Goal: Information Seeking & Learning: Learn about a topic

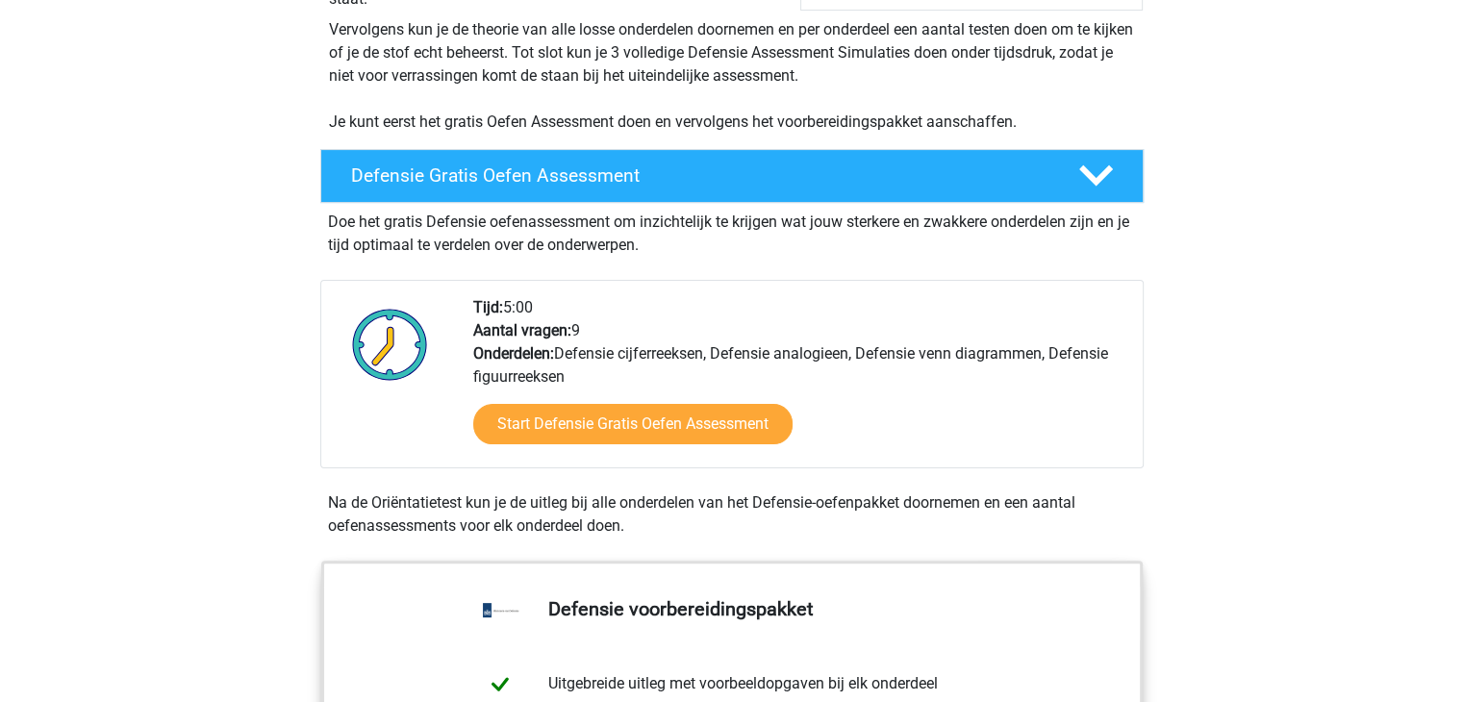
scroll to position [398, 0]
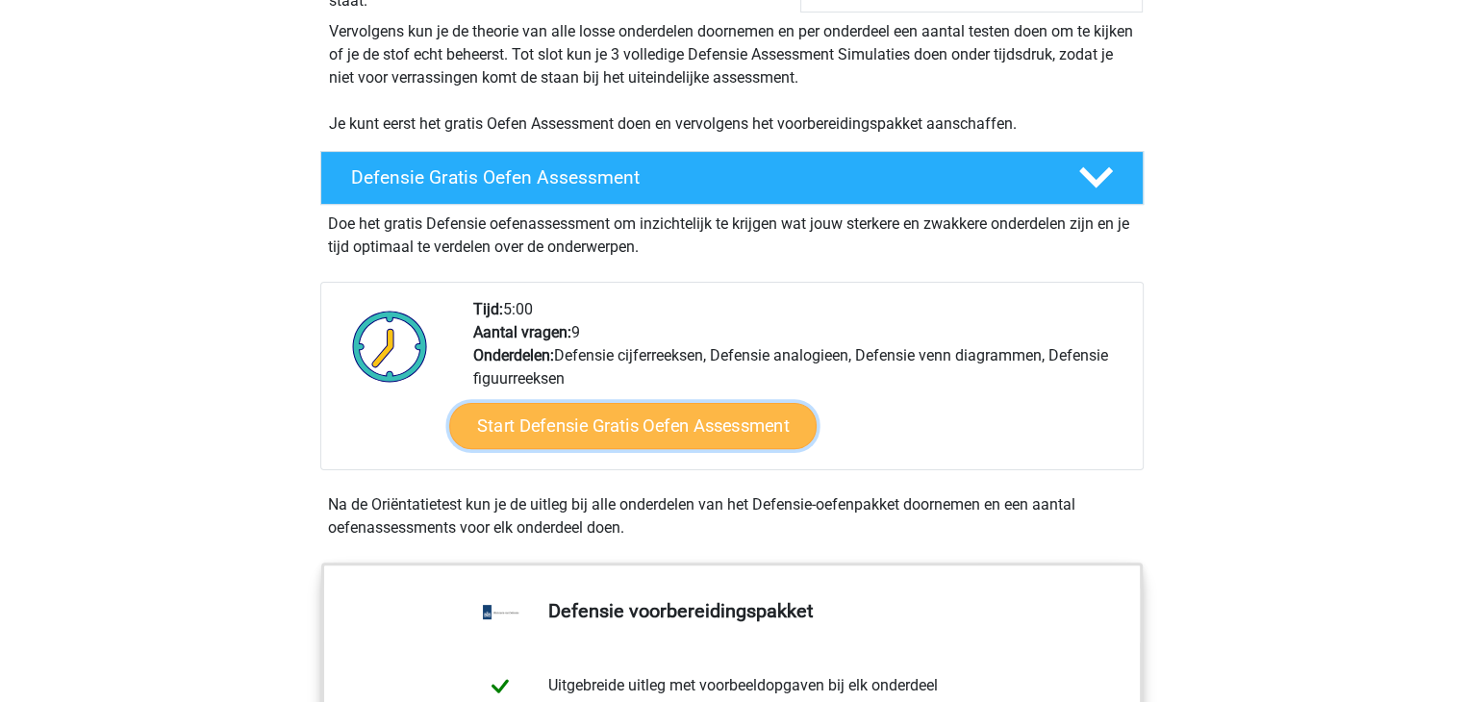
click at [672, 428] on link "Start Defensie Gratis Oefen Assessment" at bounding box center [633, 426] width 368 height 46
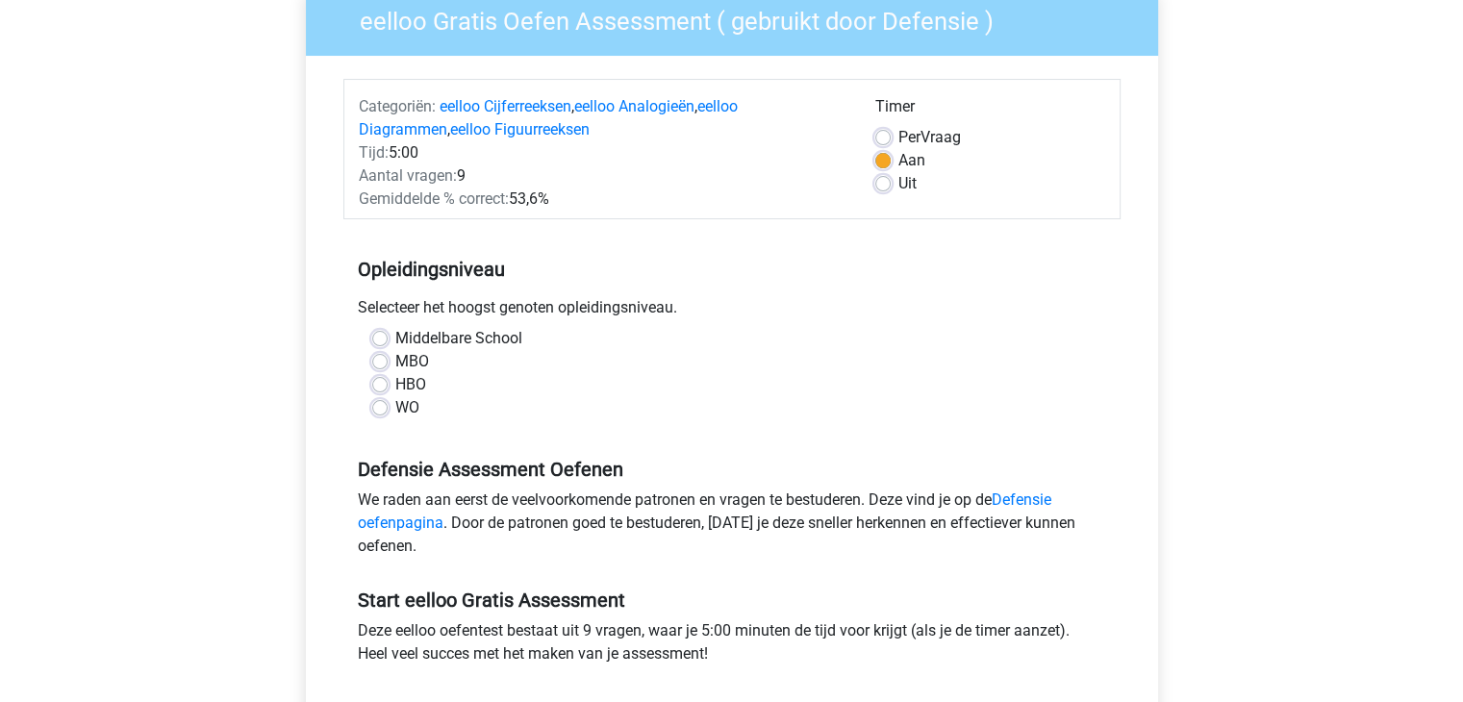
scroll to position [173, 0]
click at [435, 336] on label "Middelbare School" at bounding box center [458, 336] width 127 height 23
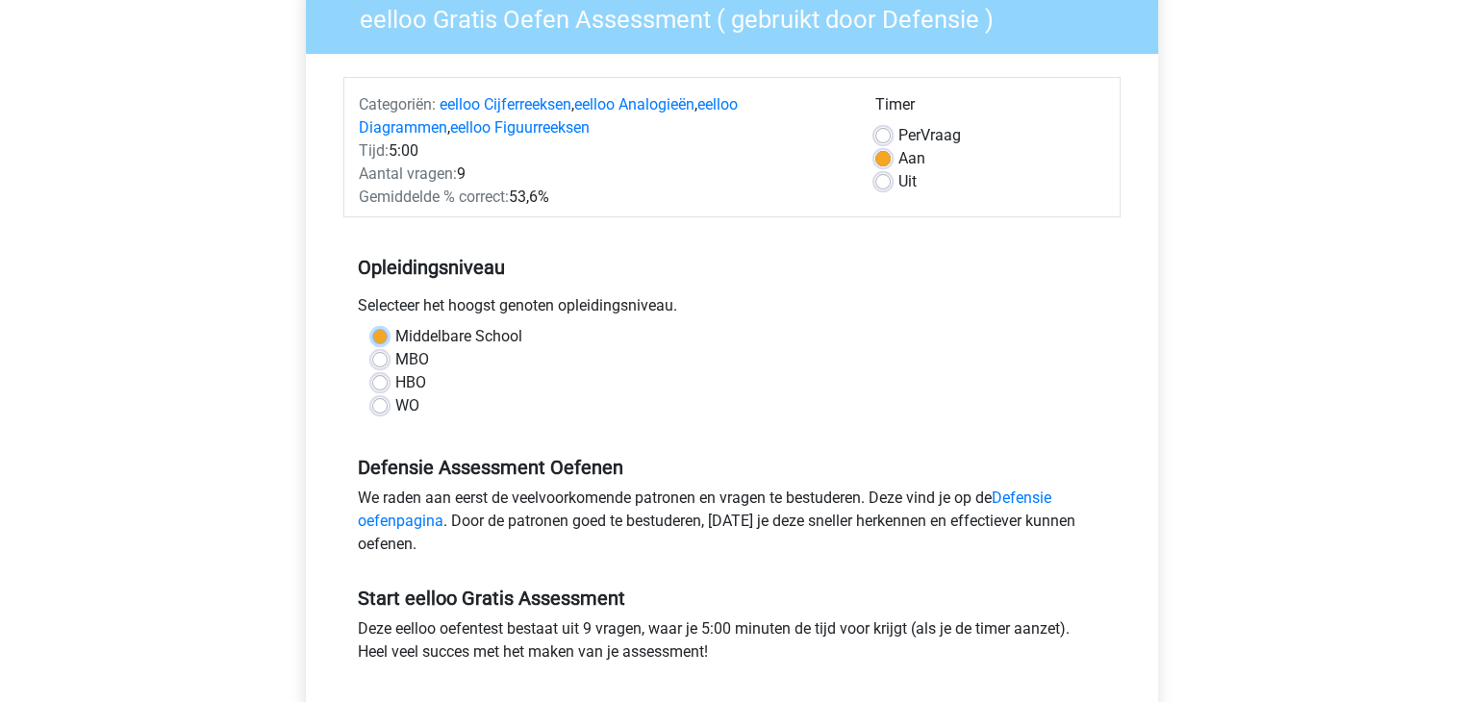
click at [388, 336] on input "Middelbare School" at bounding box center [379, 334] width 15 height 19
radio input "true"
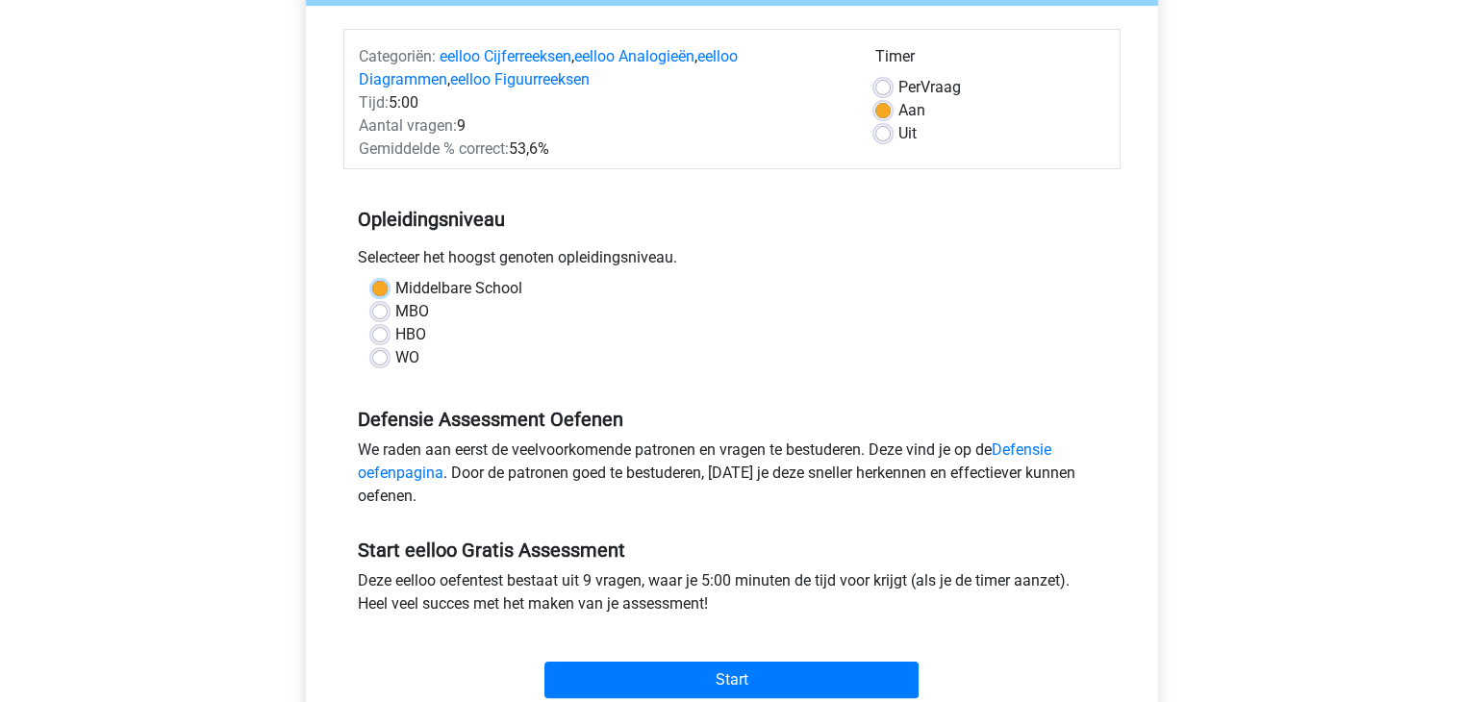
scroll to position [312, 0]
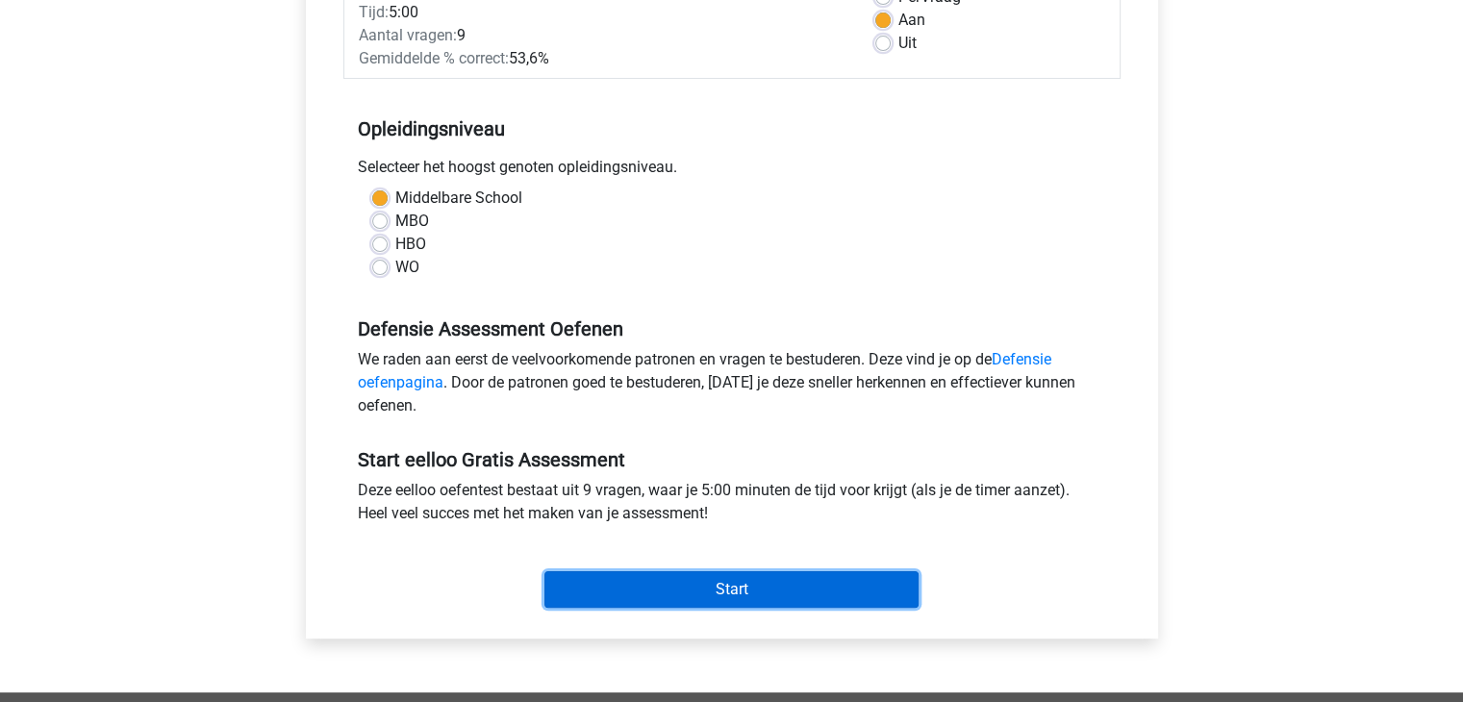
click at [726, 577] on input "Start" at bounding box center [732, 589] width 374 height 37
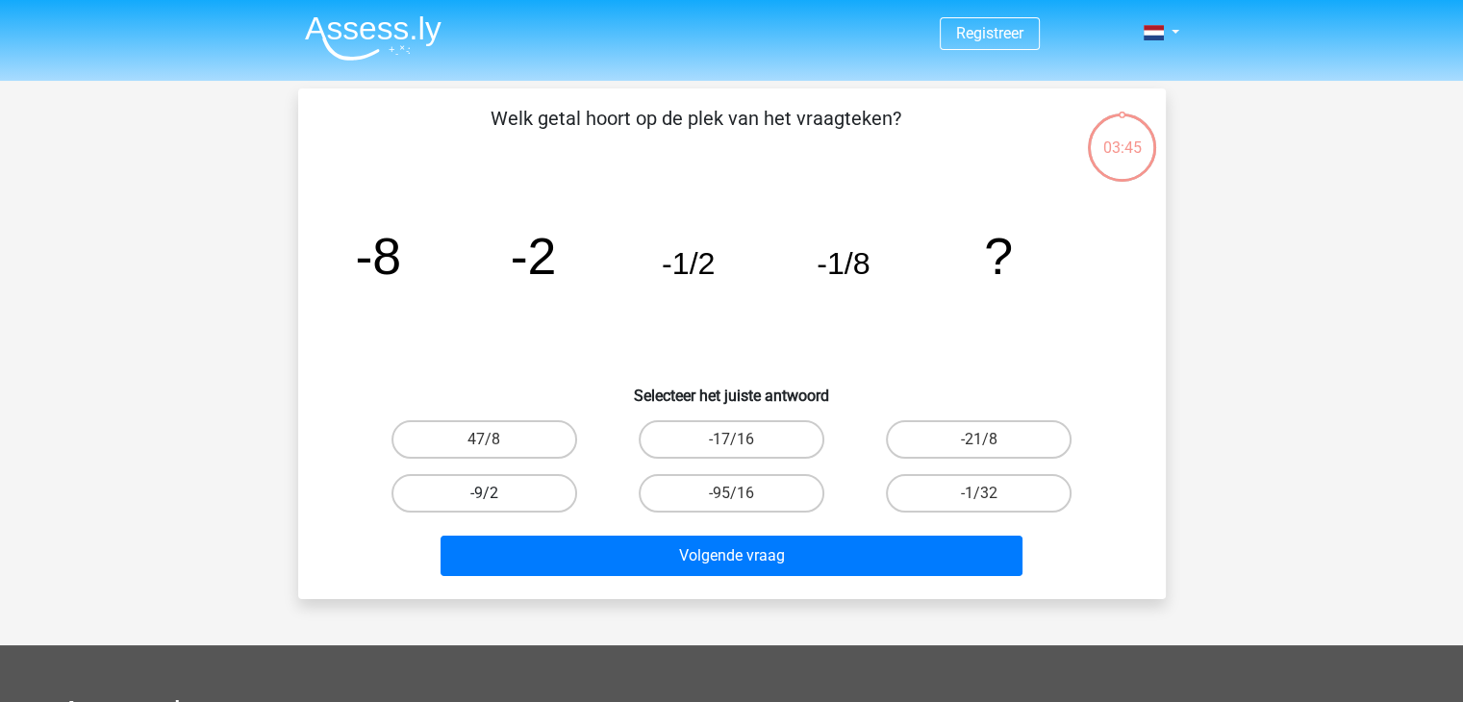
click at [502, 482] on label "-9/2" at bounding box center [485, 493] width 186 height 38
click at [496, 494] on input "-9/2" at bounding box center [490, 500] width 13 height 13
radio input "true"
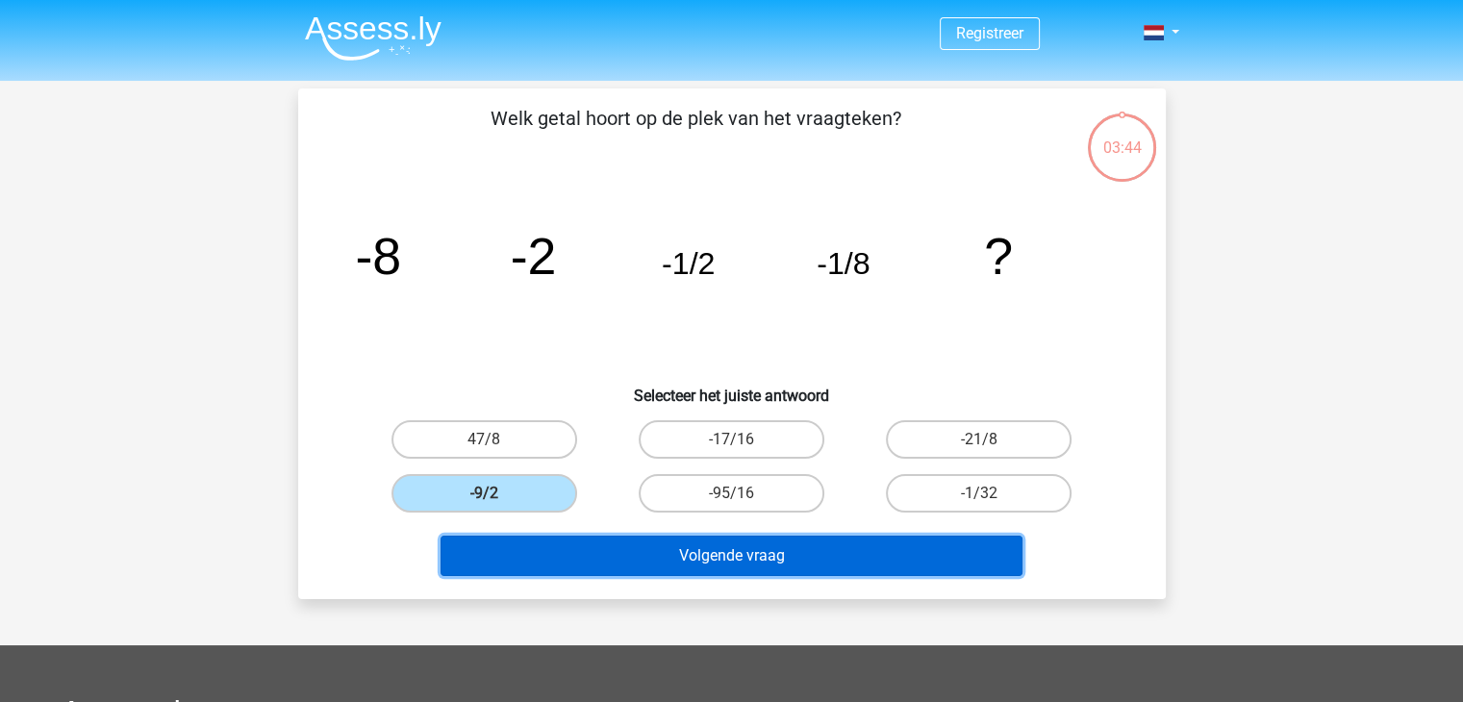
click at [785, 541] on button "Volgende vraag" at bounding box center [732, 556] width 582 height 40
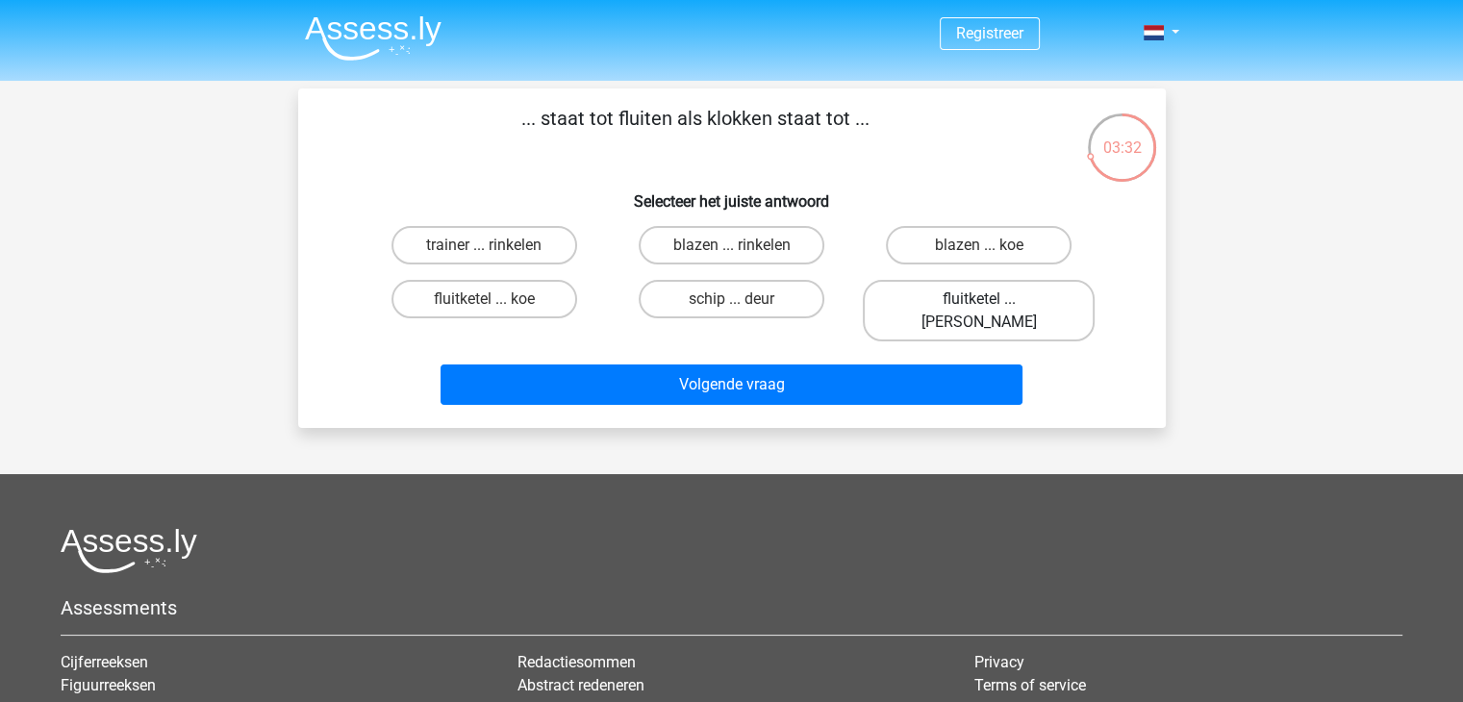
click at [943, 293] on label "fluitketel ... luiden" at bounding box center [979, 311] width 232 height 62
click at [979, 299] on input "fluitketel ... luiden" at bounding box center [985, 305] width 13 height 13
radio input "true"
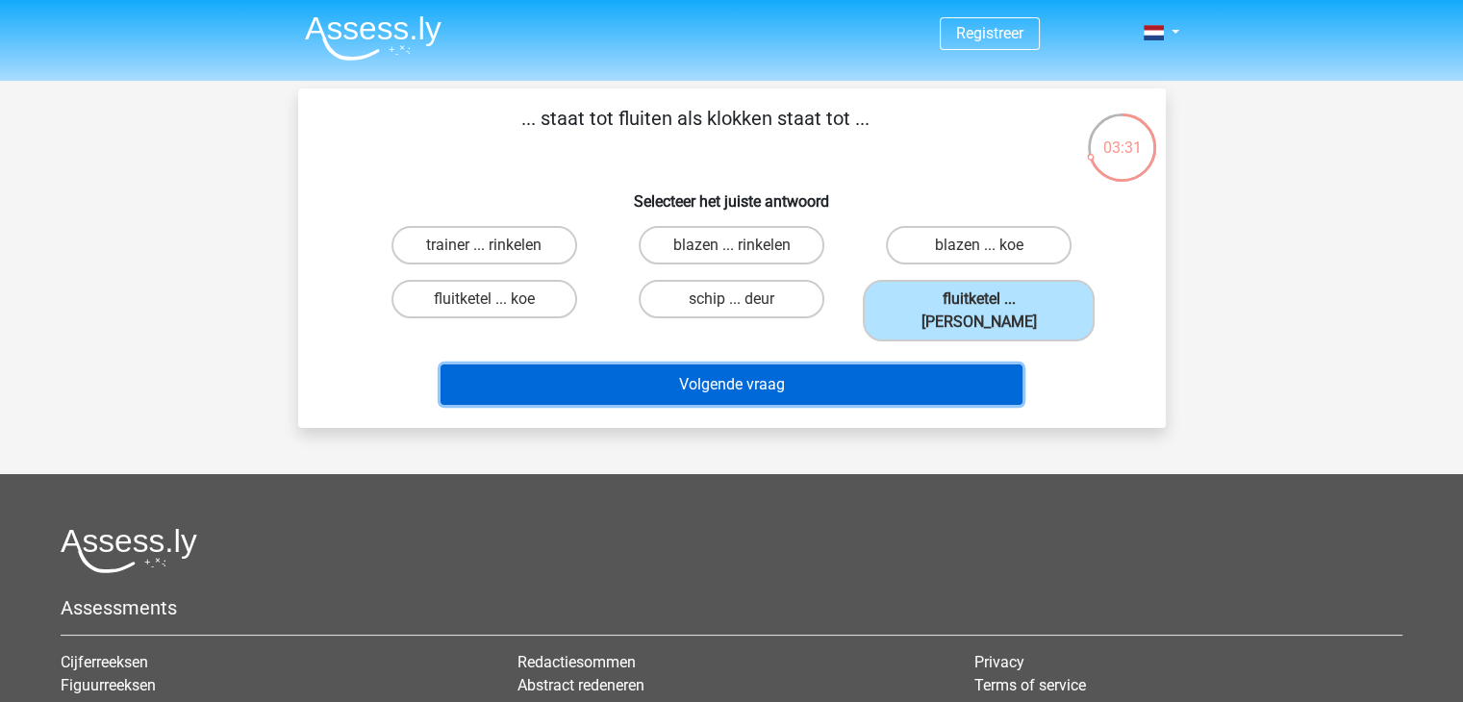
click at [844, 367] on button "Volgende vraag" at bounding box center [732, 385] width 582 height 40
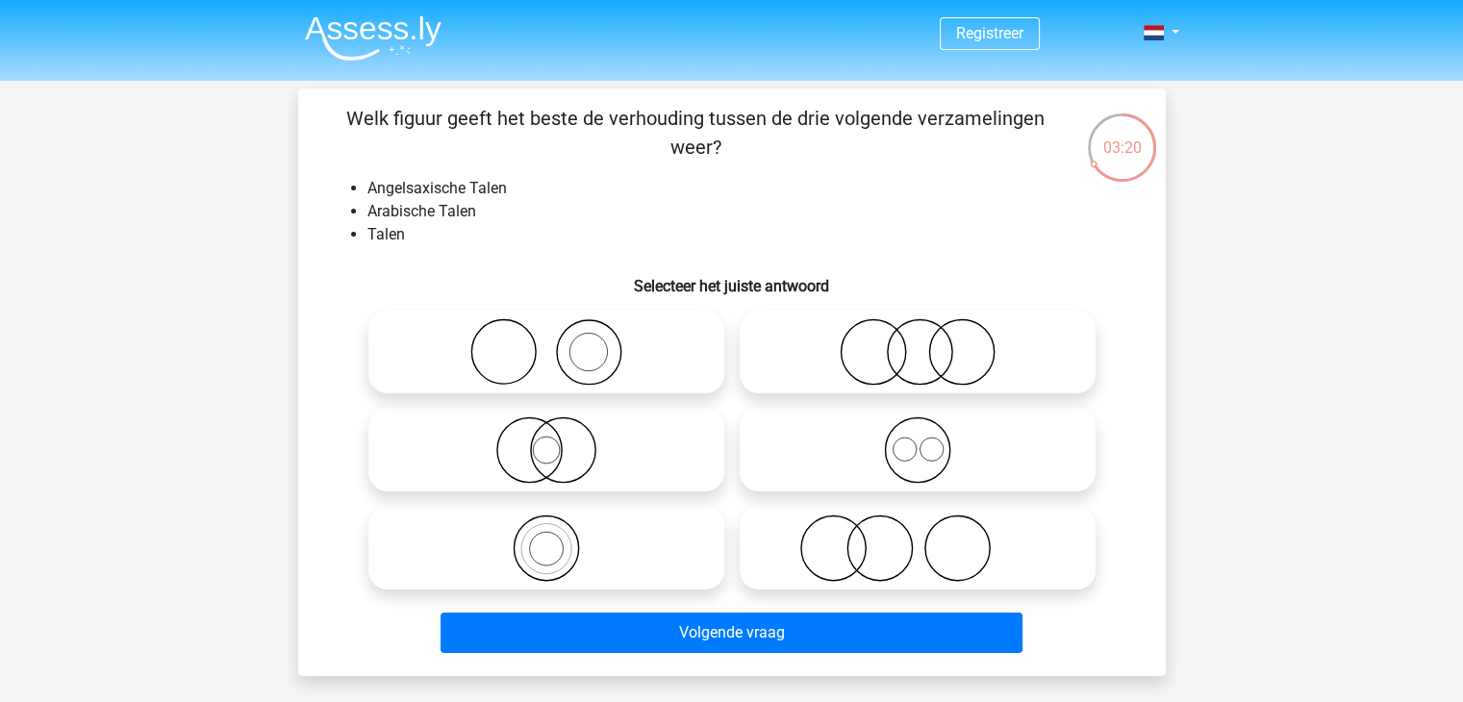
click at [855, 464] on icon at bounding box center [918, 450] width 341 height 67
click at [918, 441] on input "radio" at bounding box center [924, 434] width 13 height 13
radio input "true"
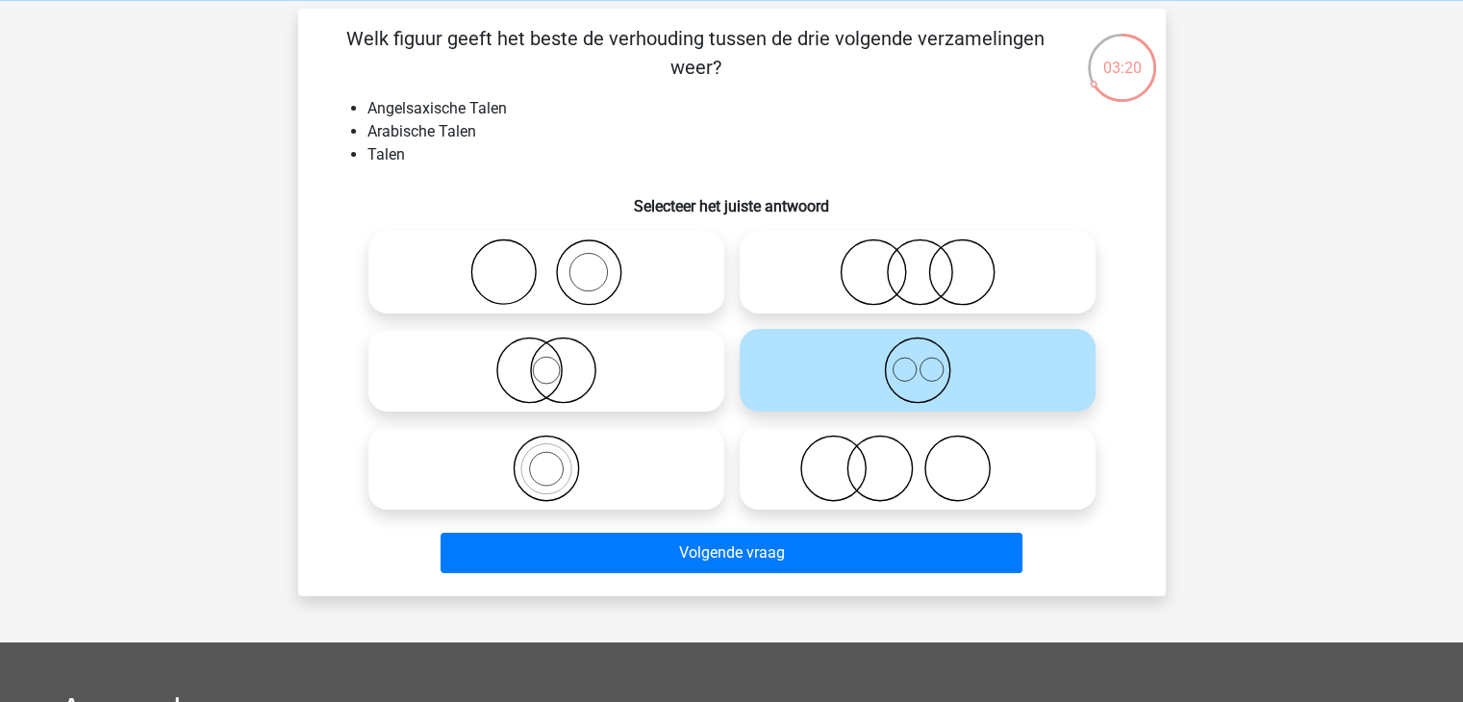
scroll to position [81, 0]
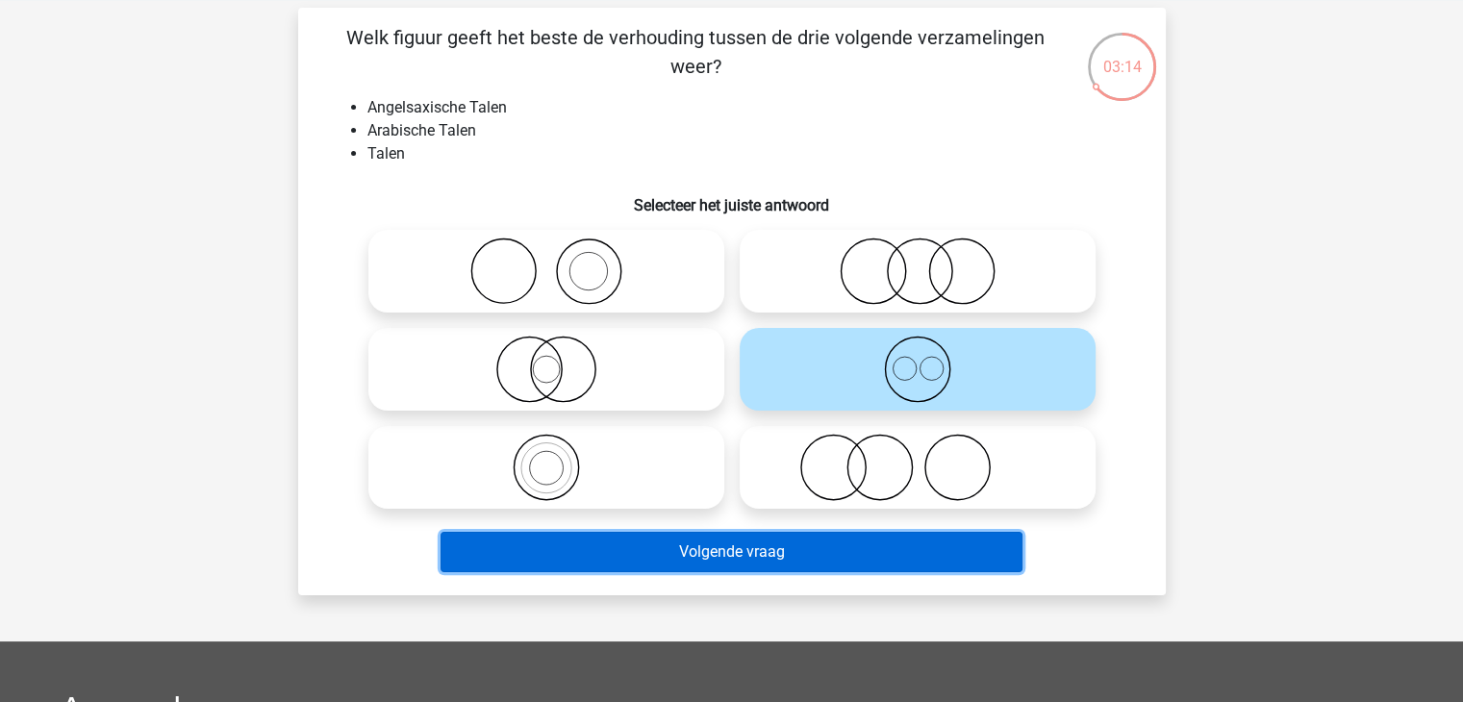
click at [721, 545] on button "Volgende vraag" at bounding box center [732, 552] width 582 height 40
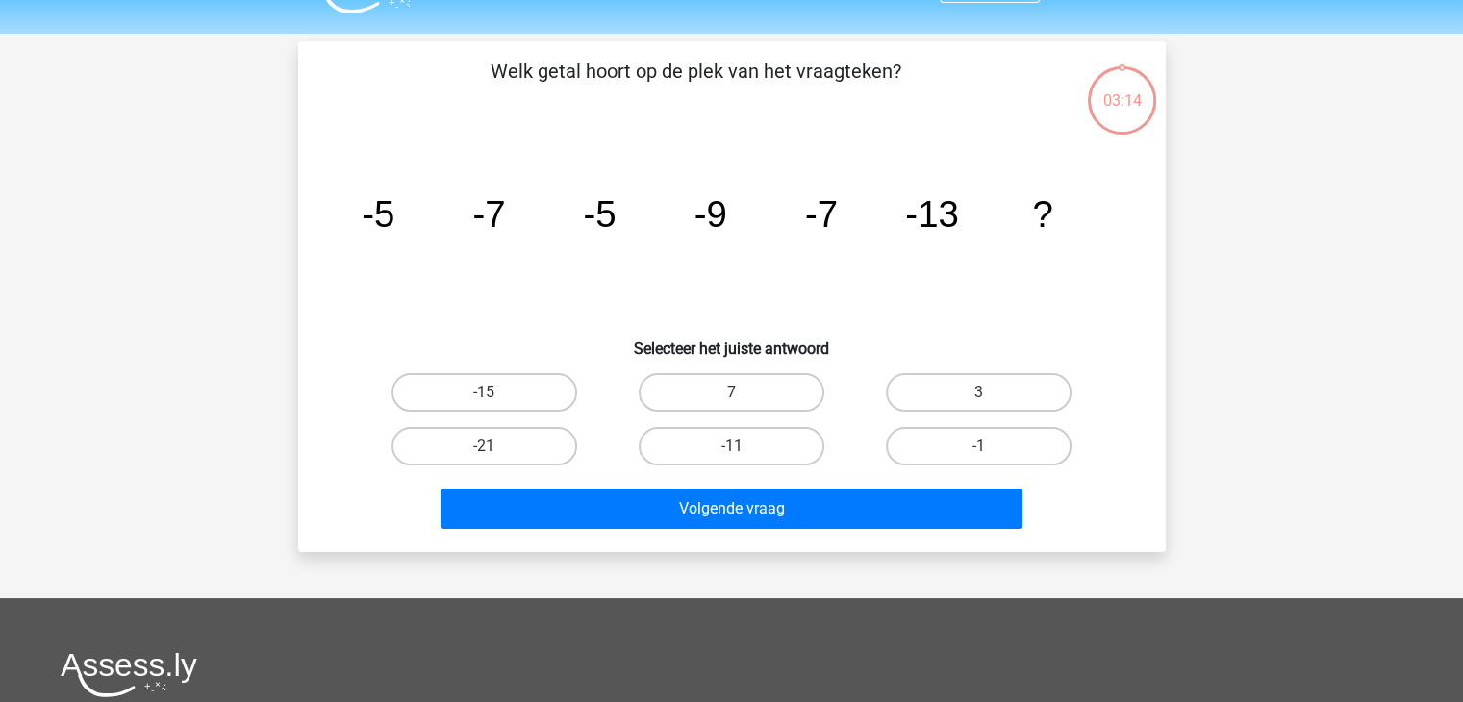
scroll to position [46, 0]
click at [981, 444] on label "-1" at bounding box center [979, 447] width 186 height 38
click at [981, 447] on input "-1" at bounding box center [985, 453] width 13 height 13
radio input "true"
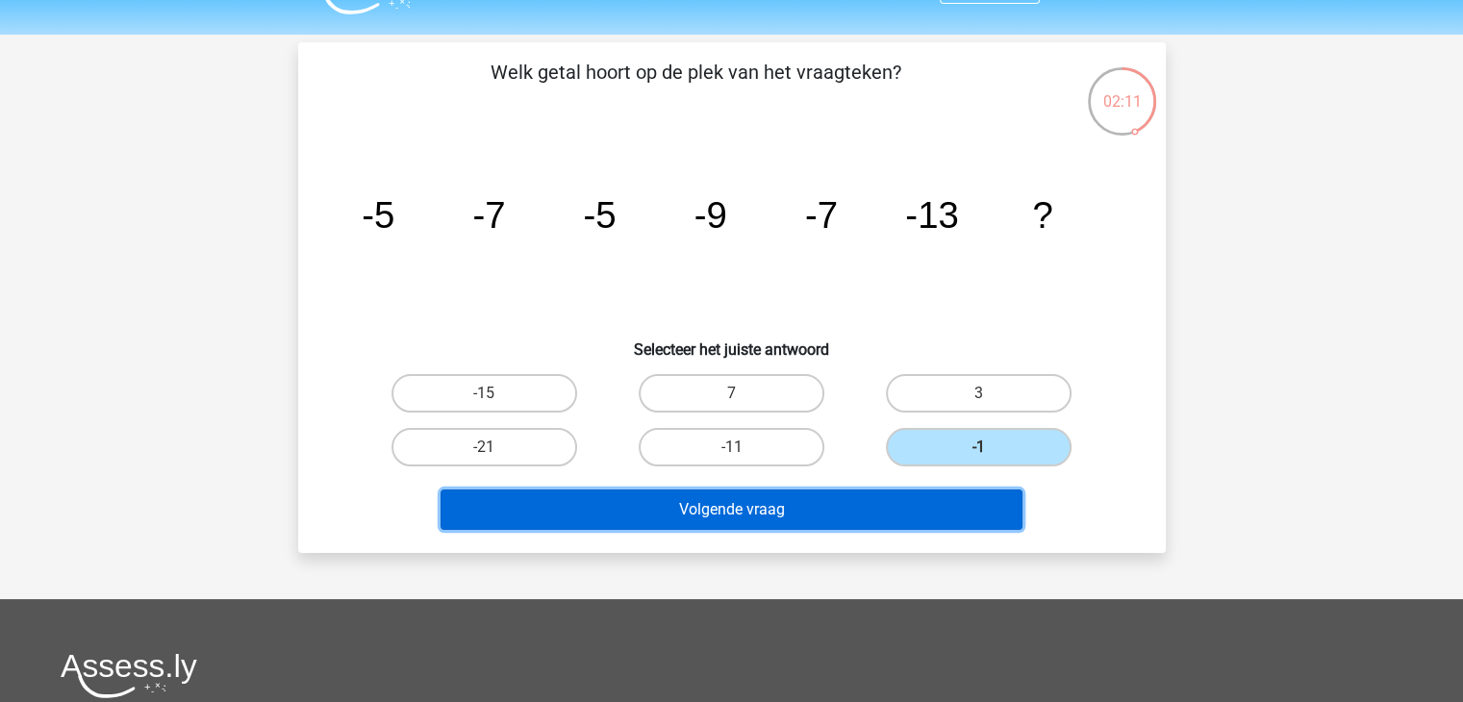
click at [911, 515] on button "Volgende vraag" at bounding box center [732, 510] width 582 height 40
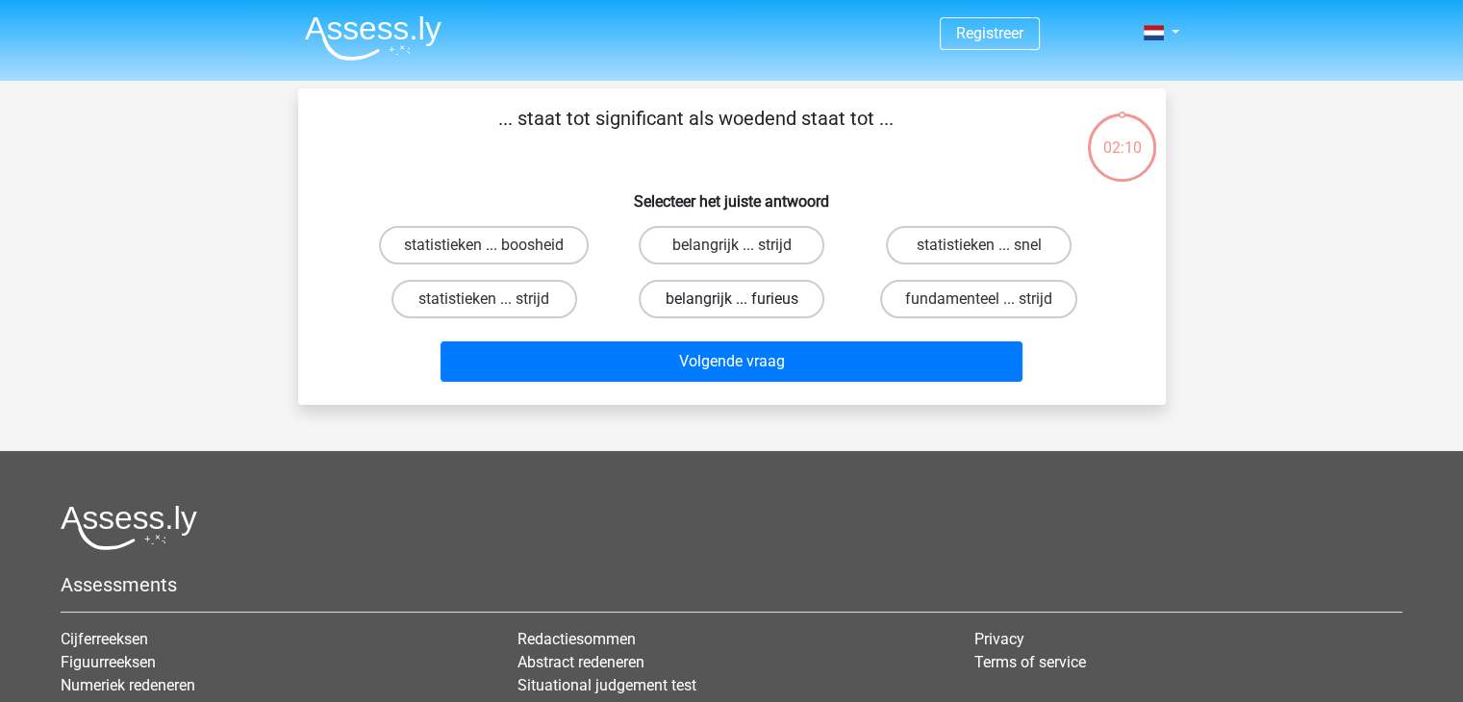
scroll to position [0, 0]
click at [748, 286] on label "belangrijk ... furieus" at bounding box center [732, 299] width 186 height 38
click at [744, 299] on input "belangrijk ... furieus" at bounding box center [737, 305] width 13 height 13
radio input "true"
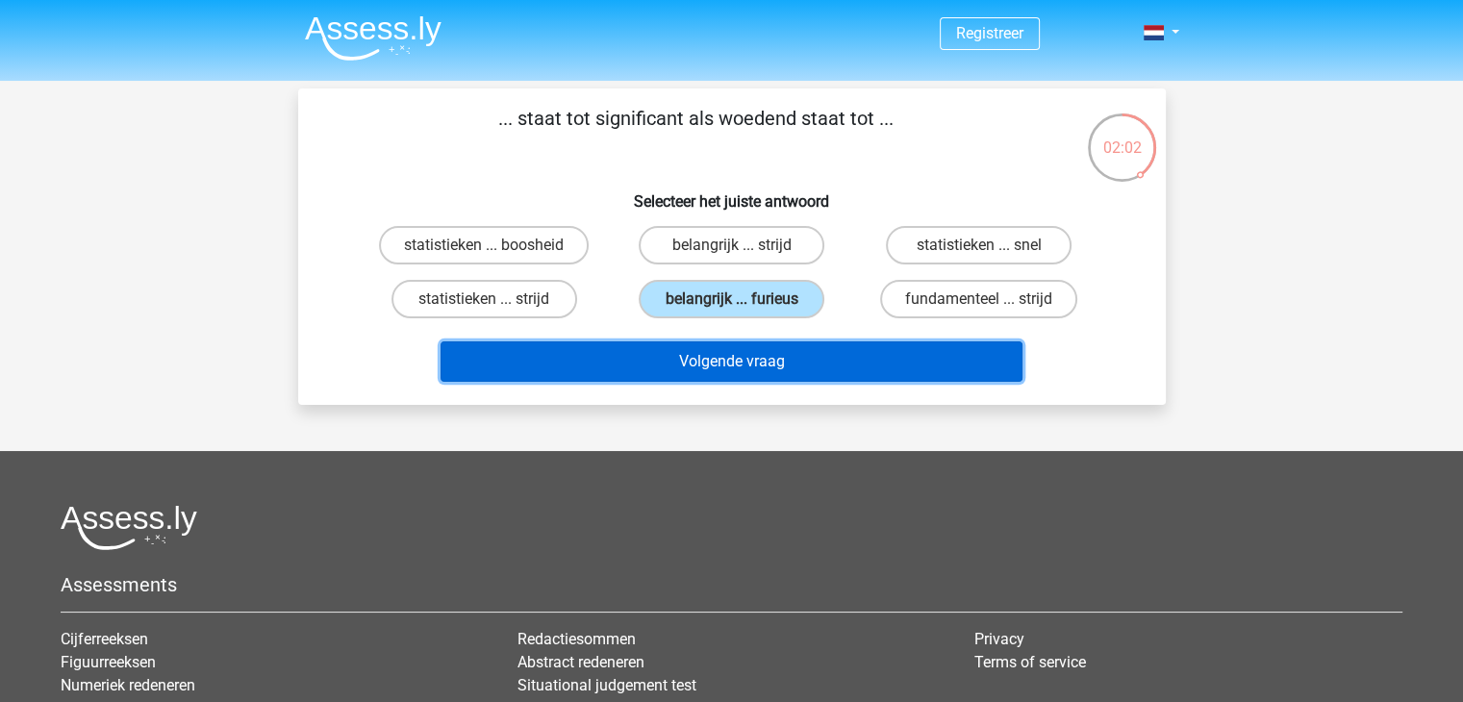
click at [802, 357] on button "Volgende vraag" at bounding box center [732, 362] width 582 height 40
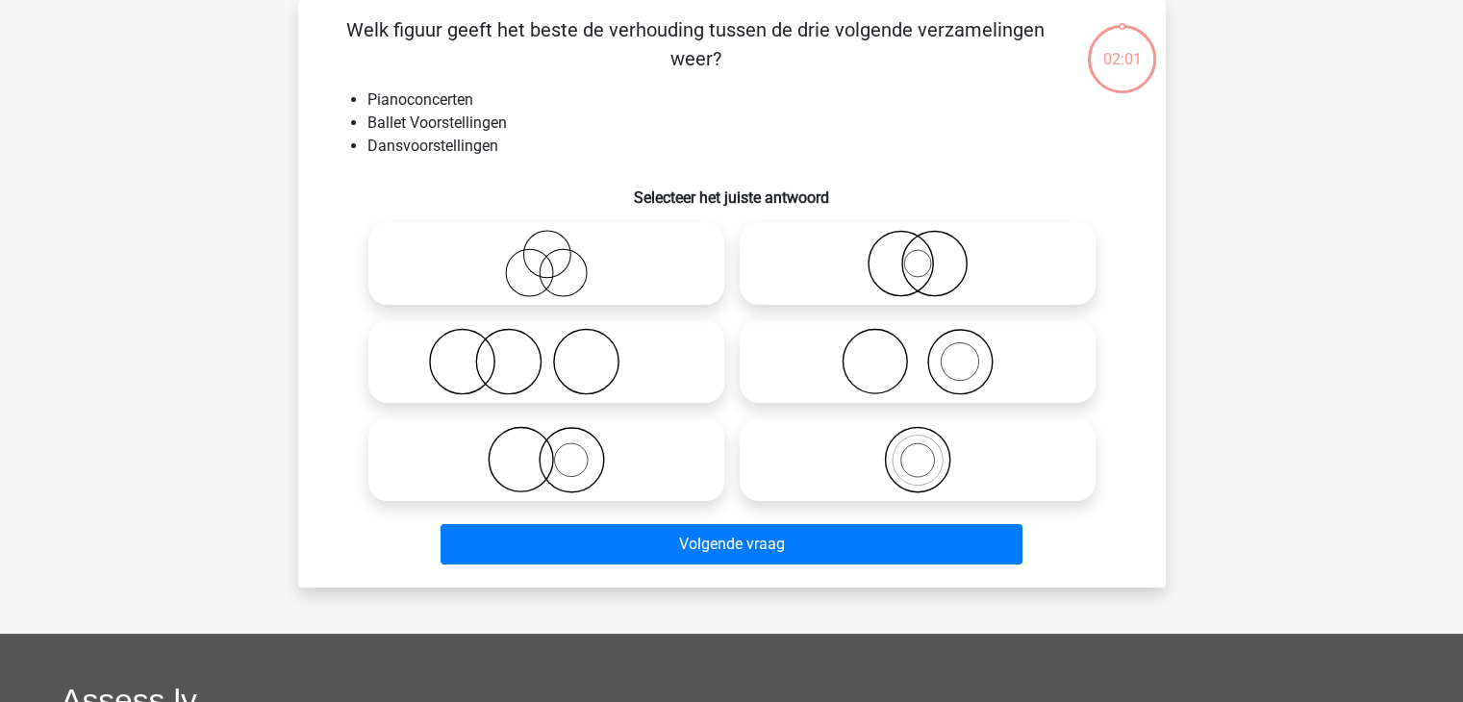
scroll to position [36, 0]
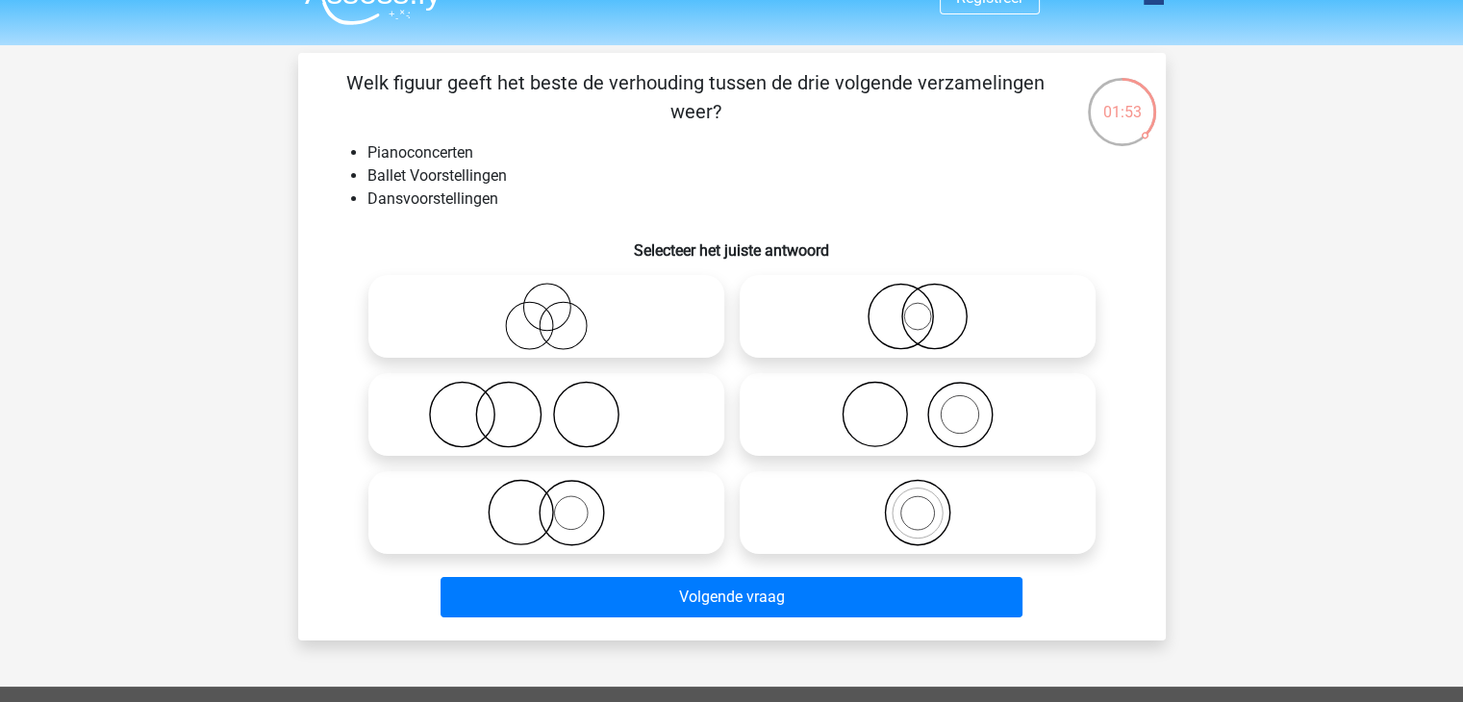
click at [566, 417] on icon at bounding box center [546, 414] width 341 height 67
click at [559, 405] on input "radio" at bounding box center [552, 399] width 13 height 13
radio input "true"
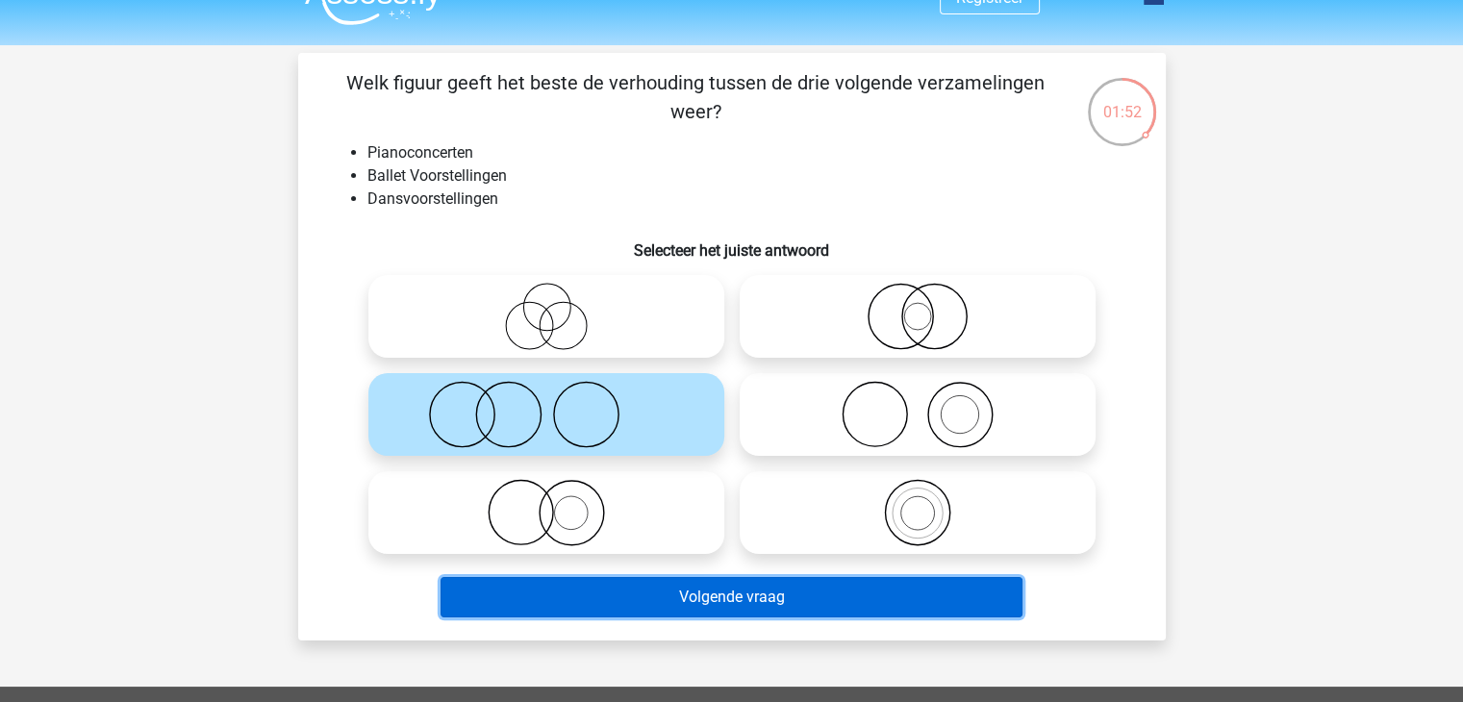
click at [754, 591] on button "Volgende vraag" at bounding box center [732, 597] width 582 height 40
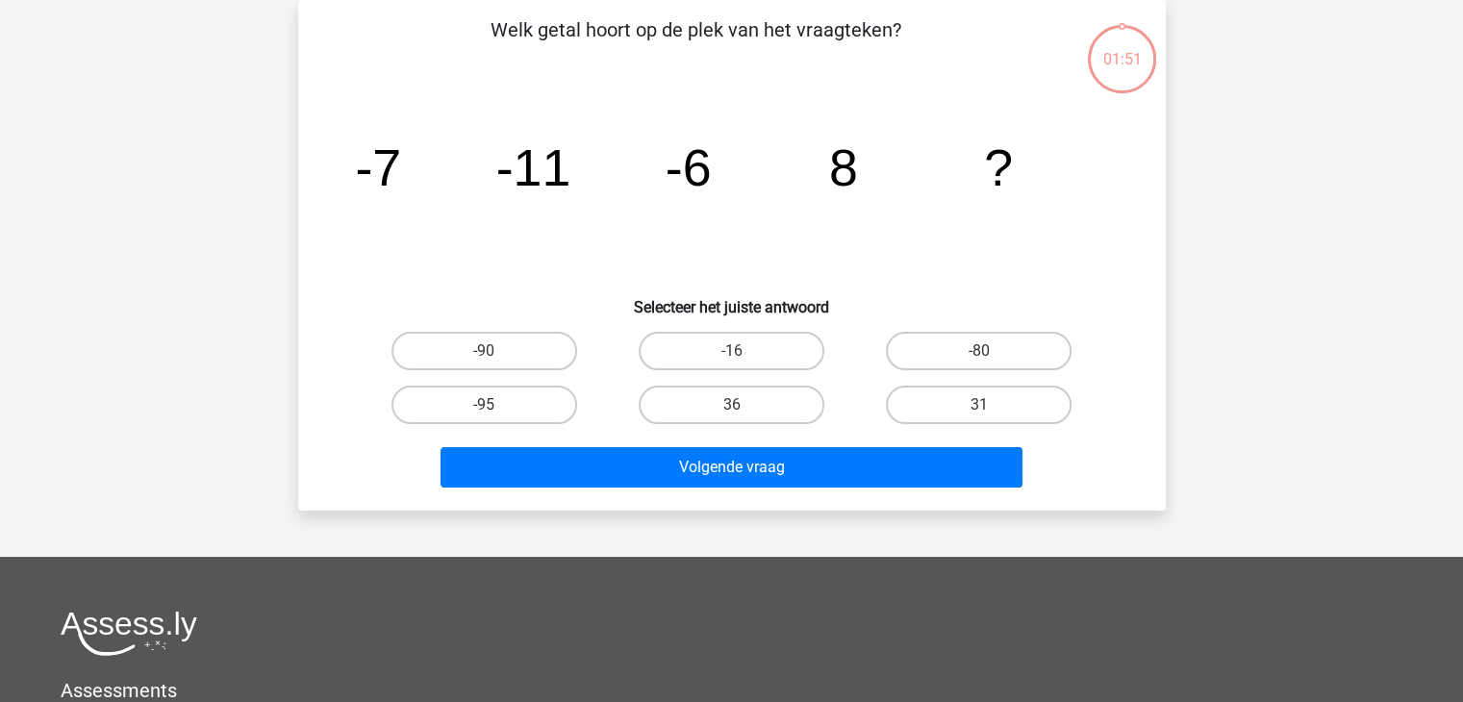
scroll to position [27, 0]
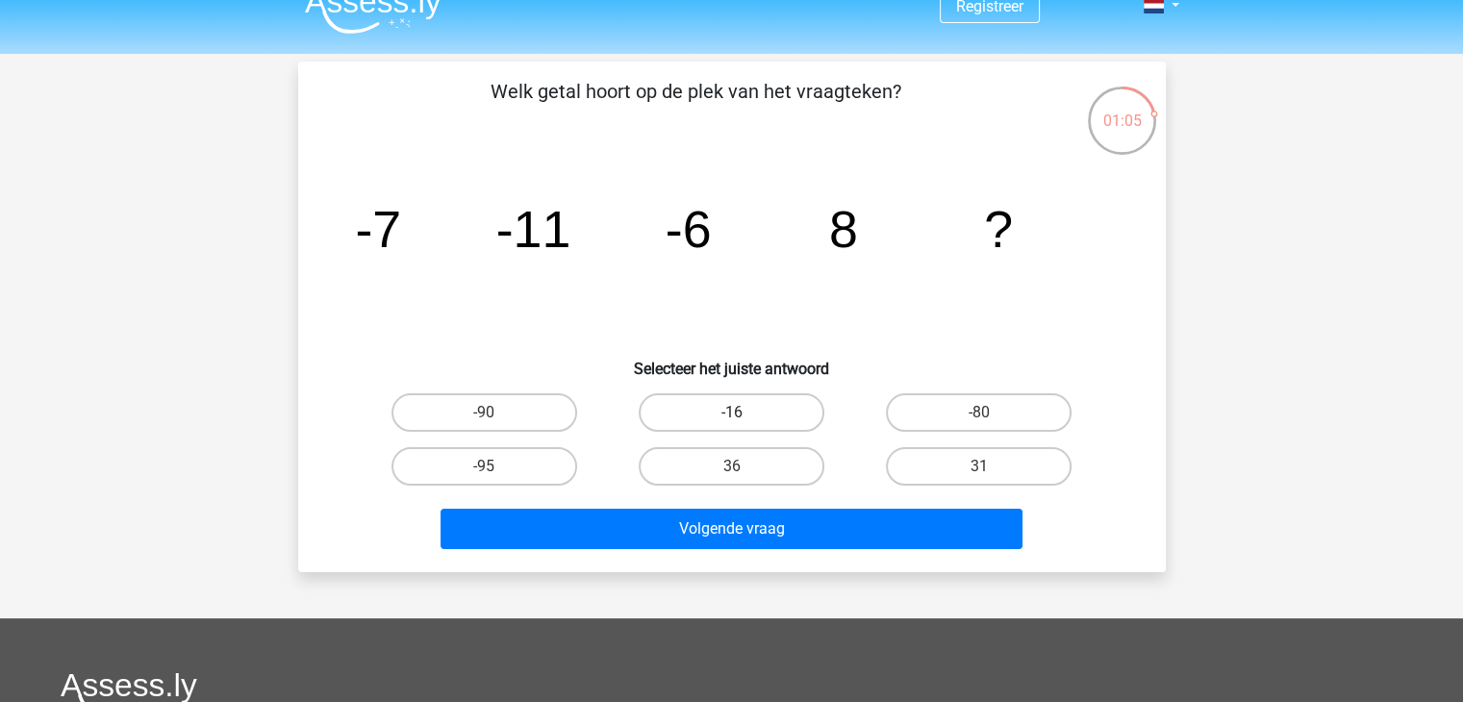
click at [781, 407] on label "-16" at bounding box center [732, 412] width 186 height 38
click at [744, 413] on input "-16" at bounding box center [737, 419] width 13 height 13
radio input "true"
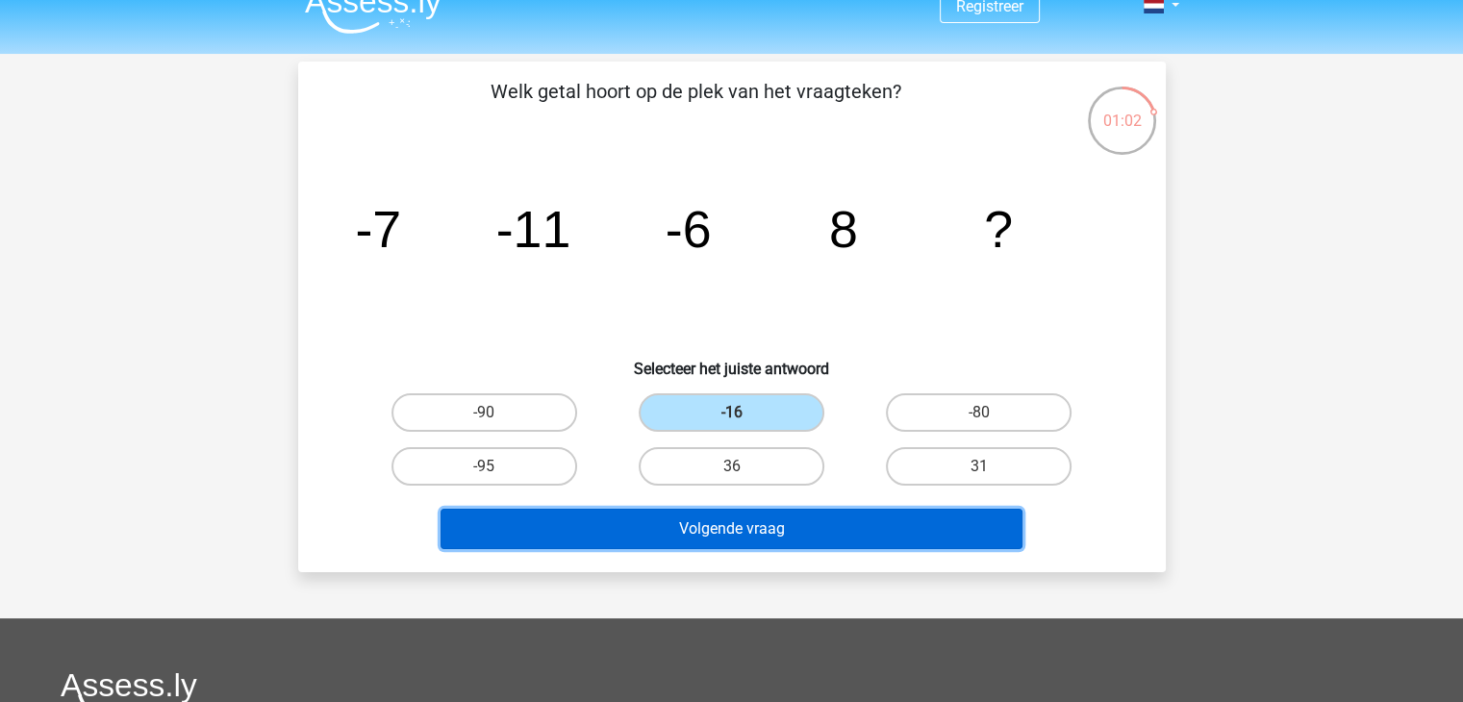
click at [789, 533] on button "Volgende vraag" at bounding box center [732, 529] width 582 height 40
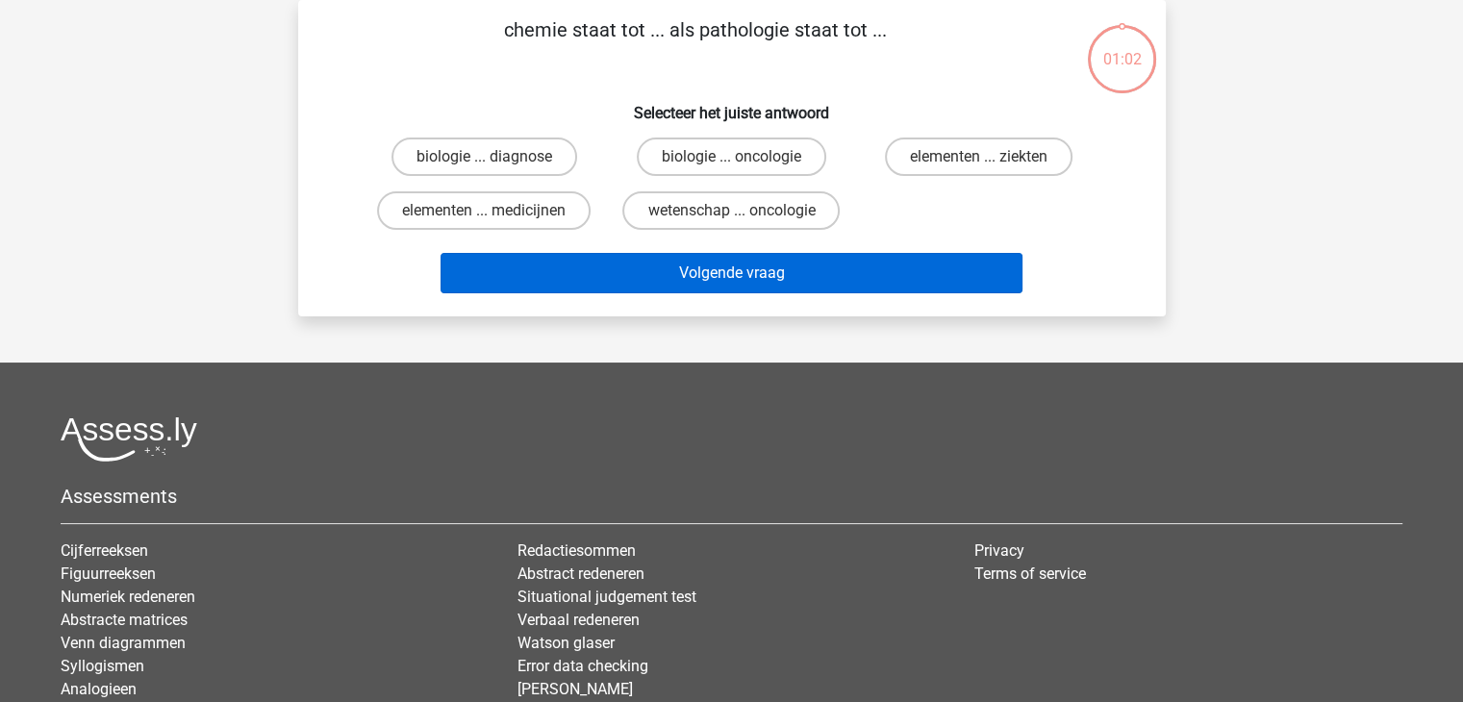
scroll to position [0, 0]
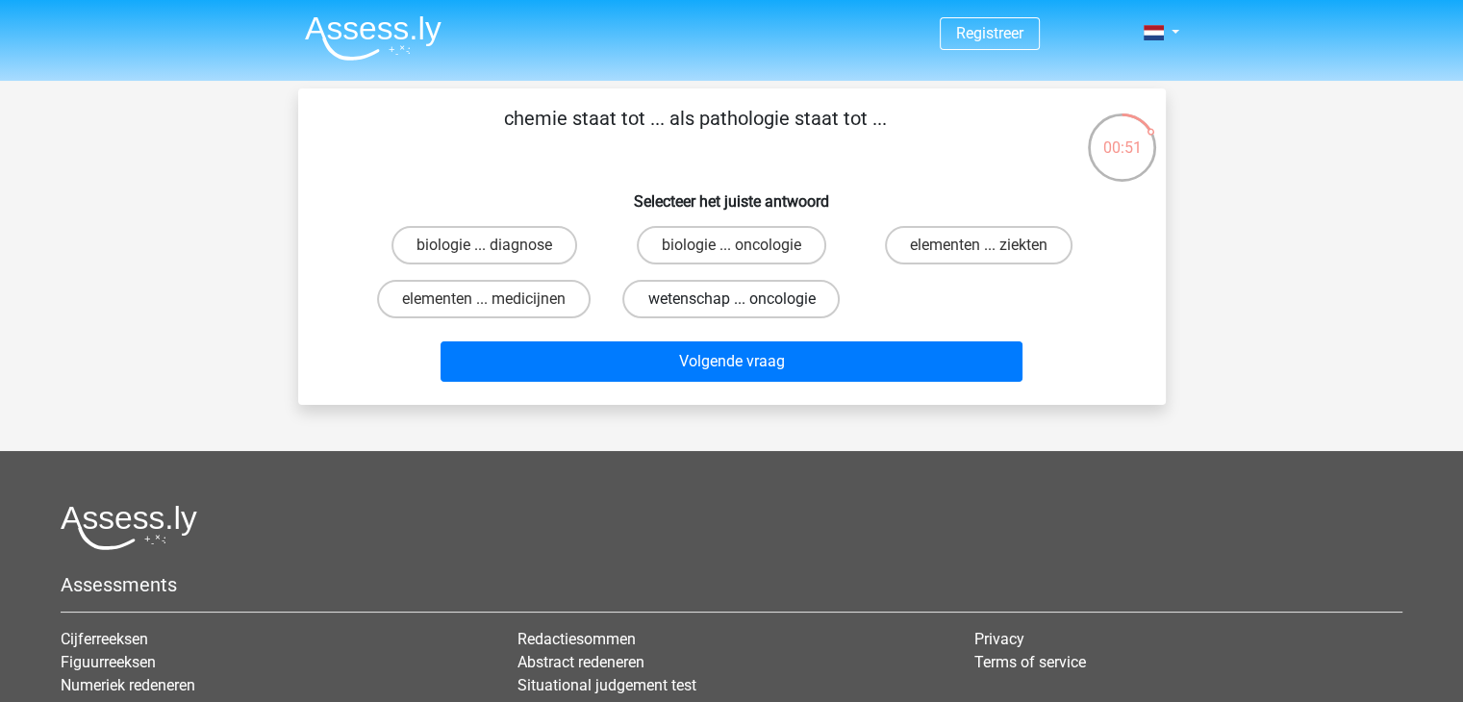
click at [766, 299] on label "wetenschap ... oncologie" at bounding box center [730, 299] width 217 height 38
click at [744, 299] on input "wetenschap ... oncologie" at bounding box center [737, 305] width 13 height 13
radio input "true"
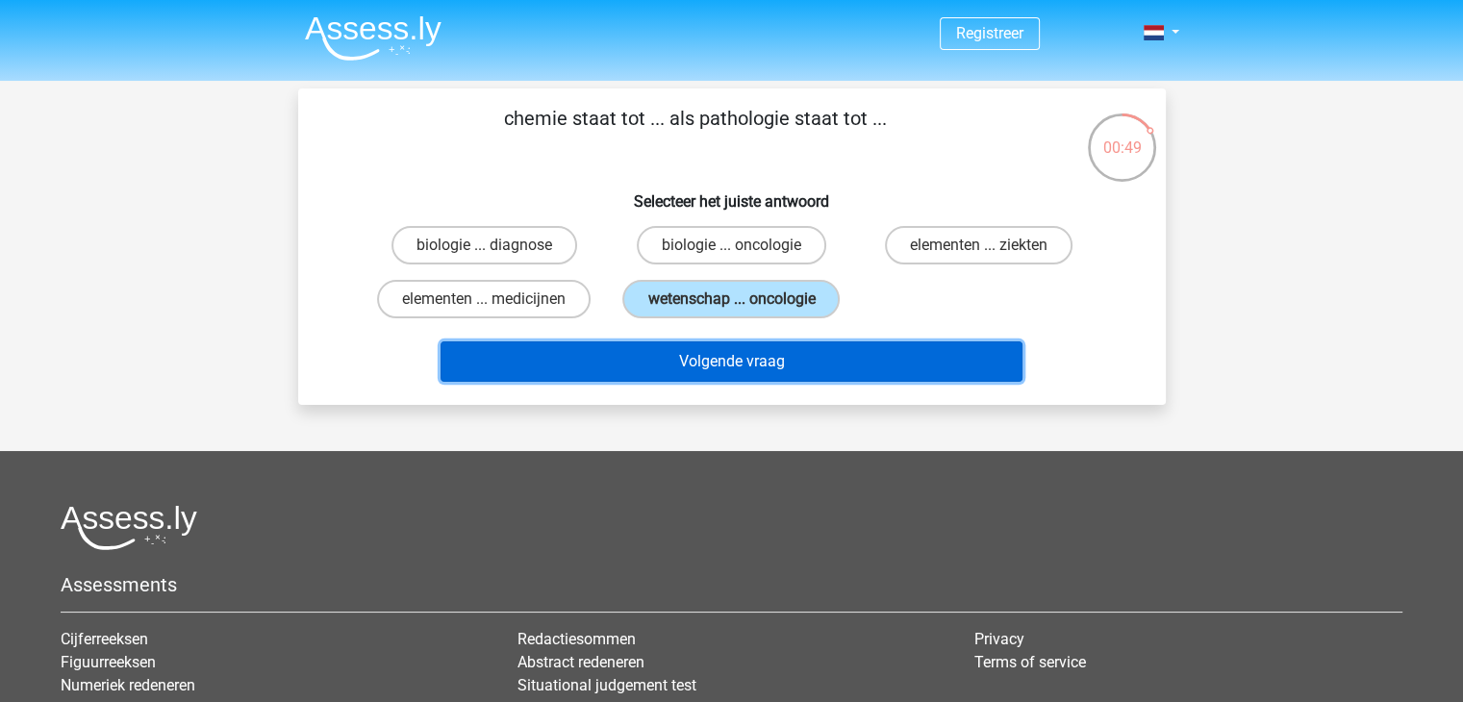
click at [754, 370] on button "Volgende vraag" at bounding box center [732, 362] width 582 height 40
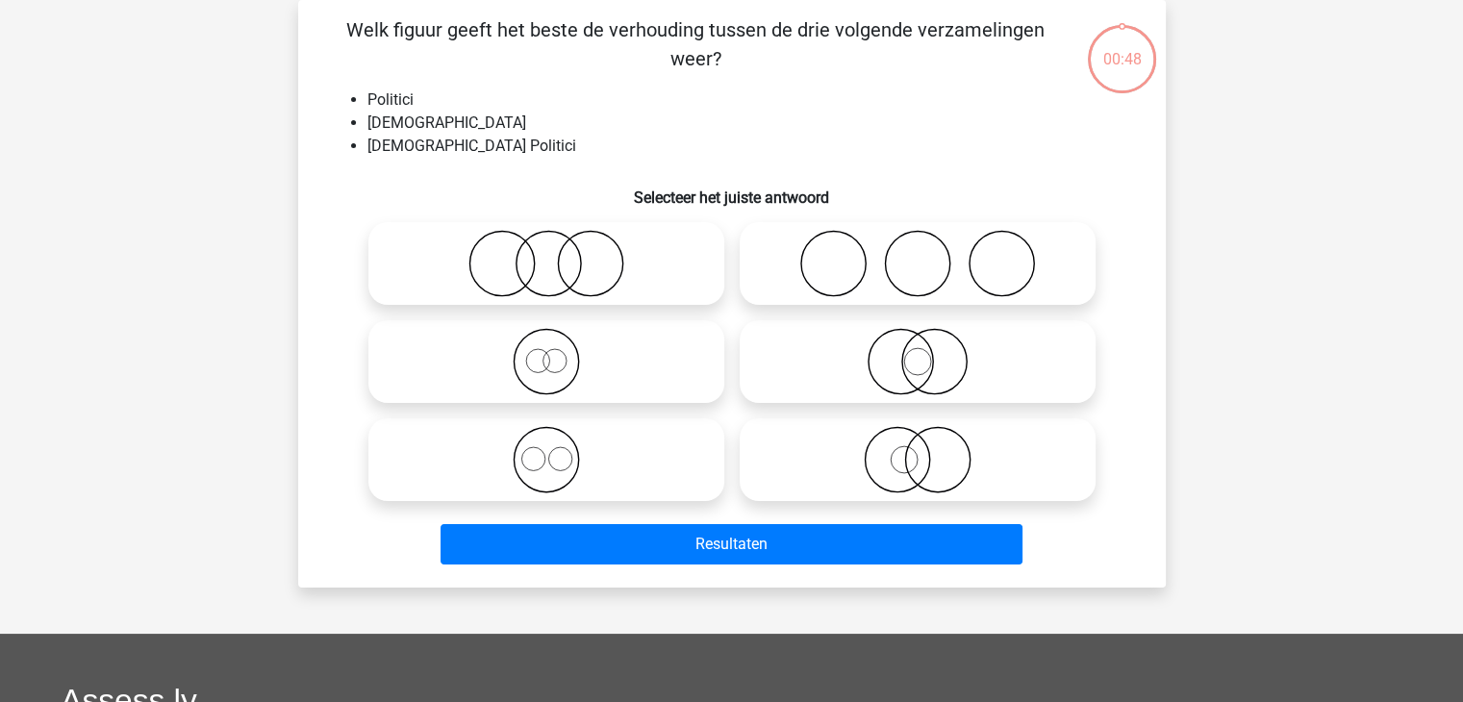
scroll to position [36, 0]
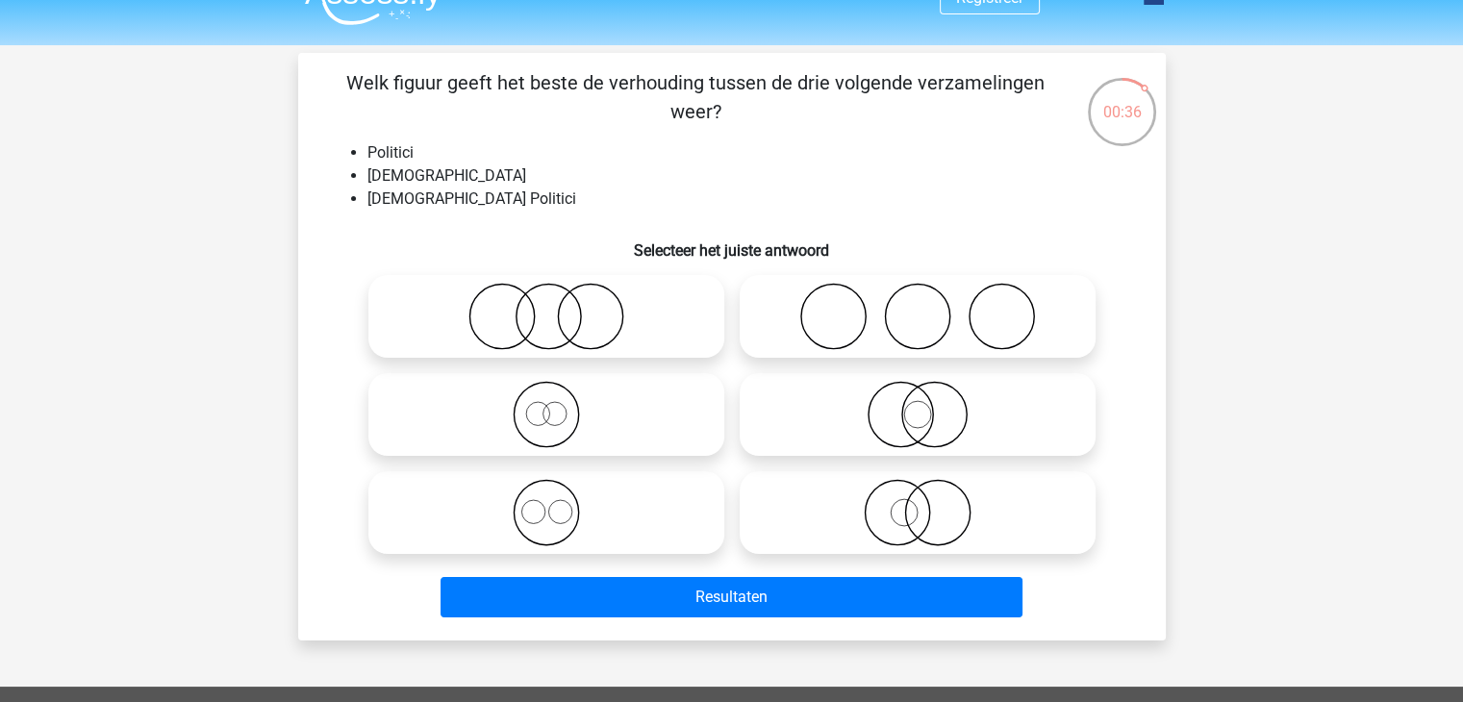
click at [884, 501] on icon at bounding box center [918, 512] width 341 height 67
click at [918, 501] on input "radio" at bounding box center [924, 497] width 13 height 13
radio input "true"
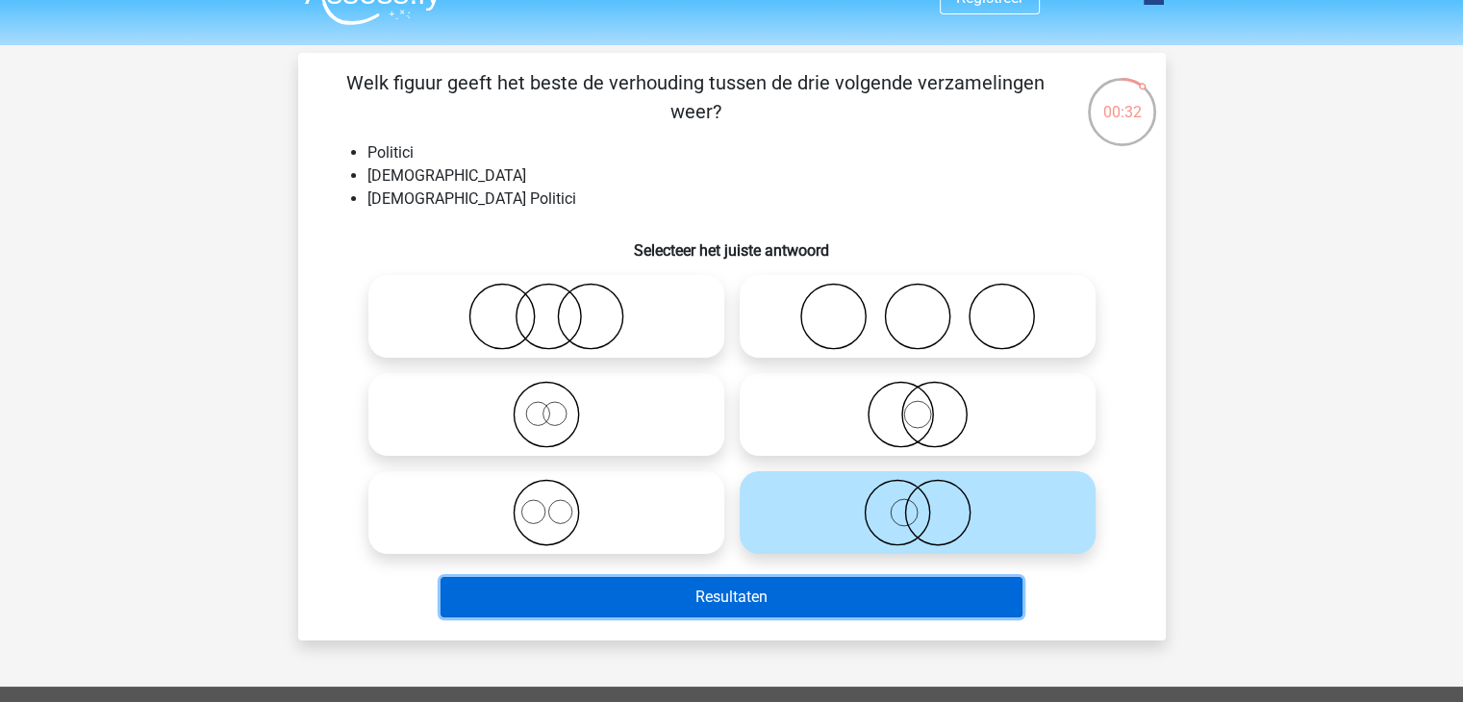
click at [785, 590] on button "Resultaten" at bounding box center [732, 597] width 582 height 40
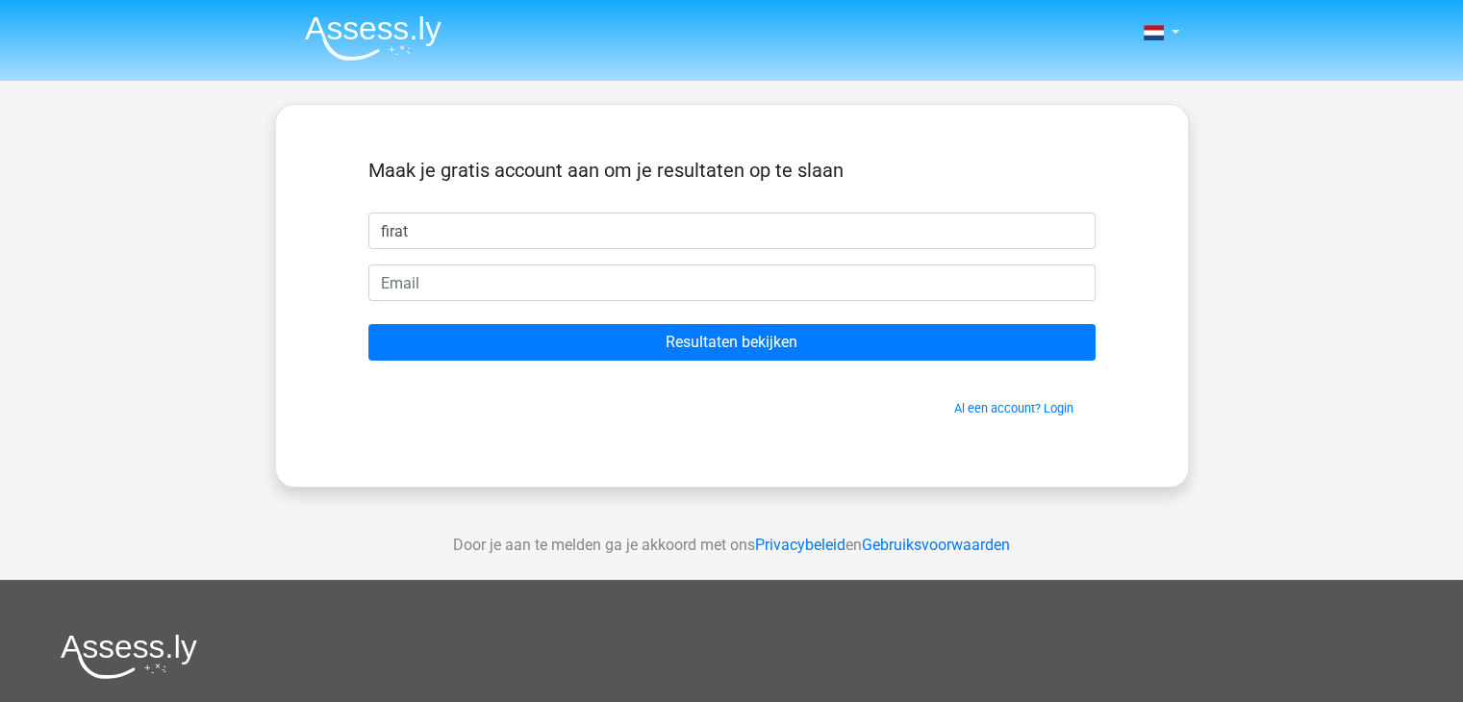
type input "firat"
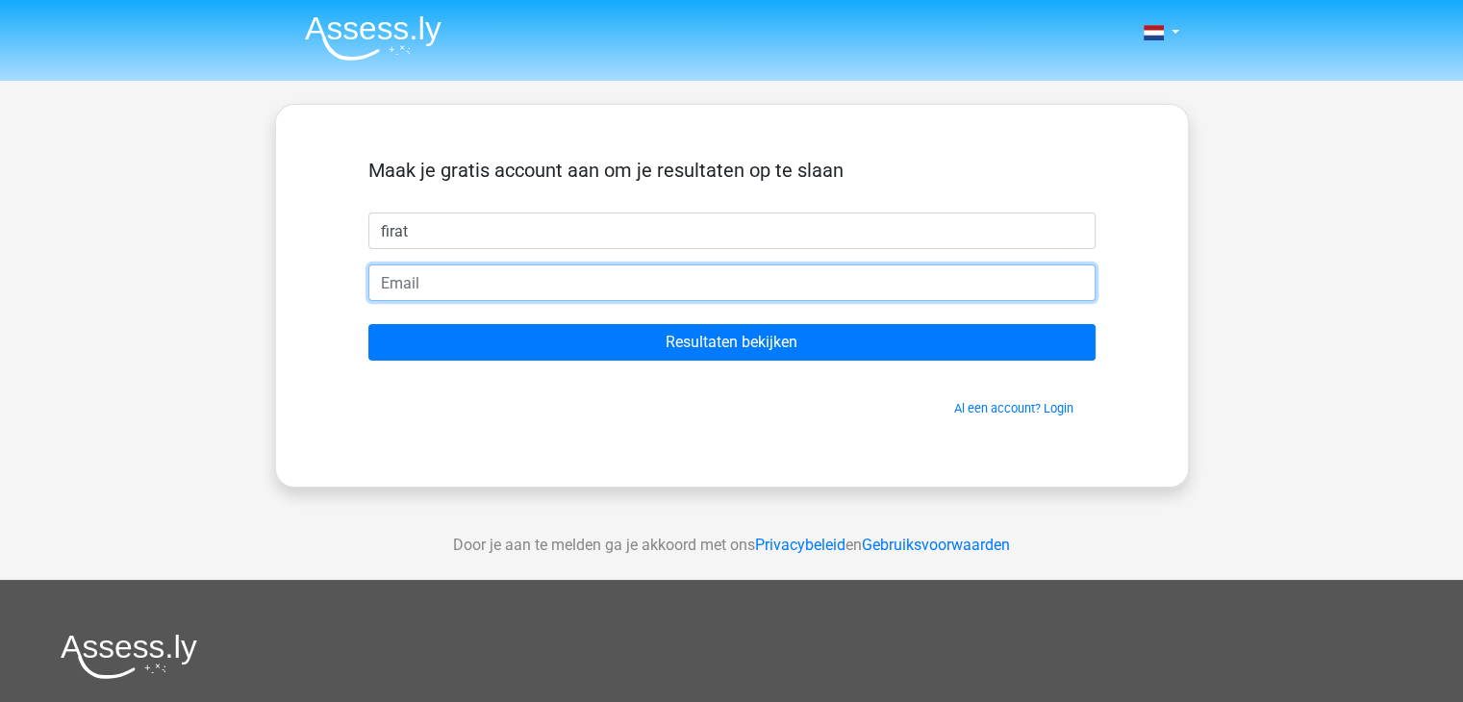
click at [589, 292] on input "email" at bounding box center [731, 283] width 727 height 37
type input "[EMAIL_ADDRESS][DOMAIN_NAME]"
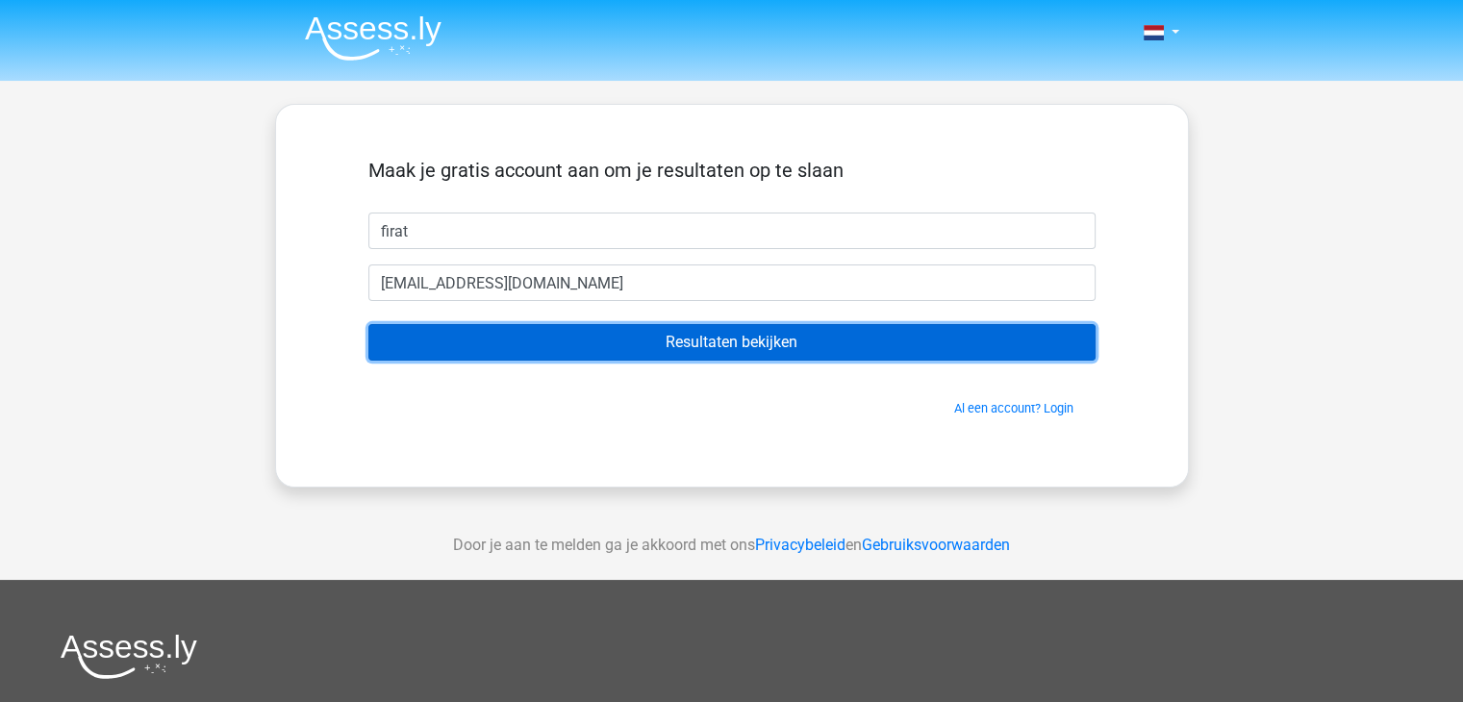
click at [685, 346] on input "Resultaten bekijken" at bounding box center [731, 342] width 727 height 37
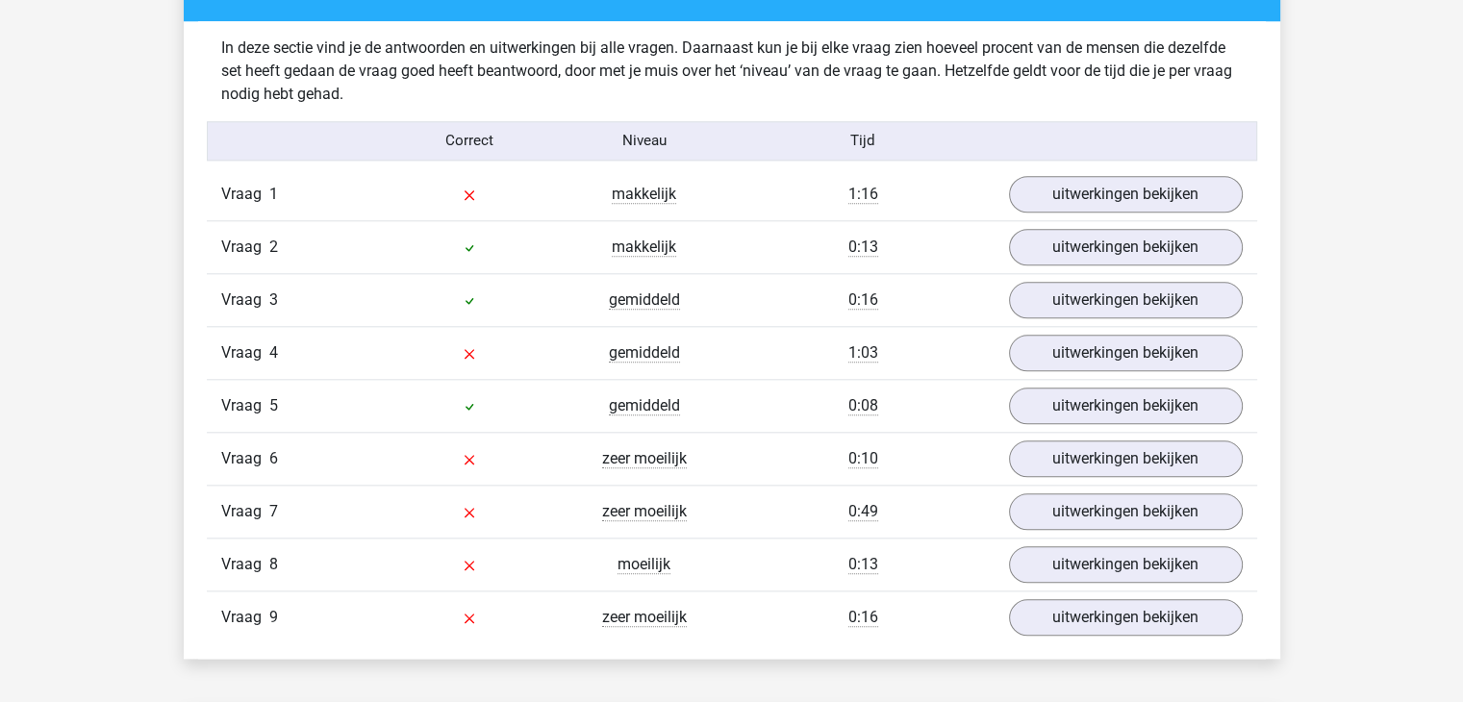
scroll to position [2027, 0]
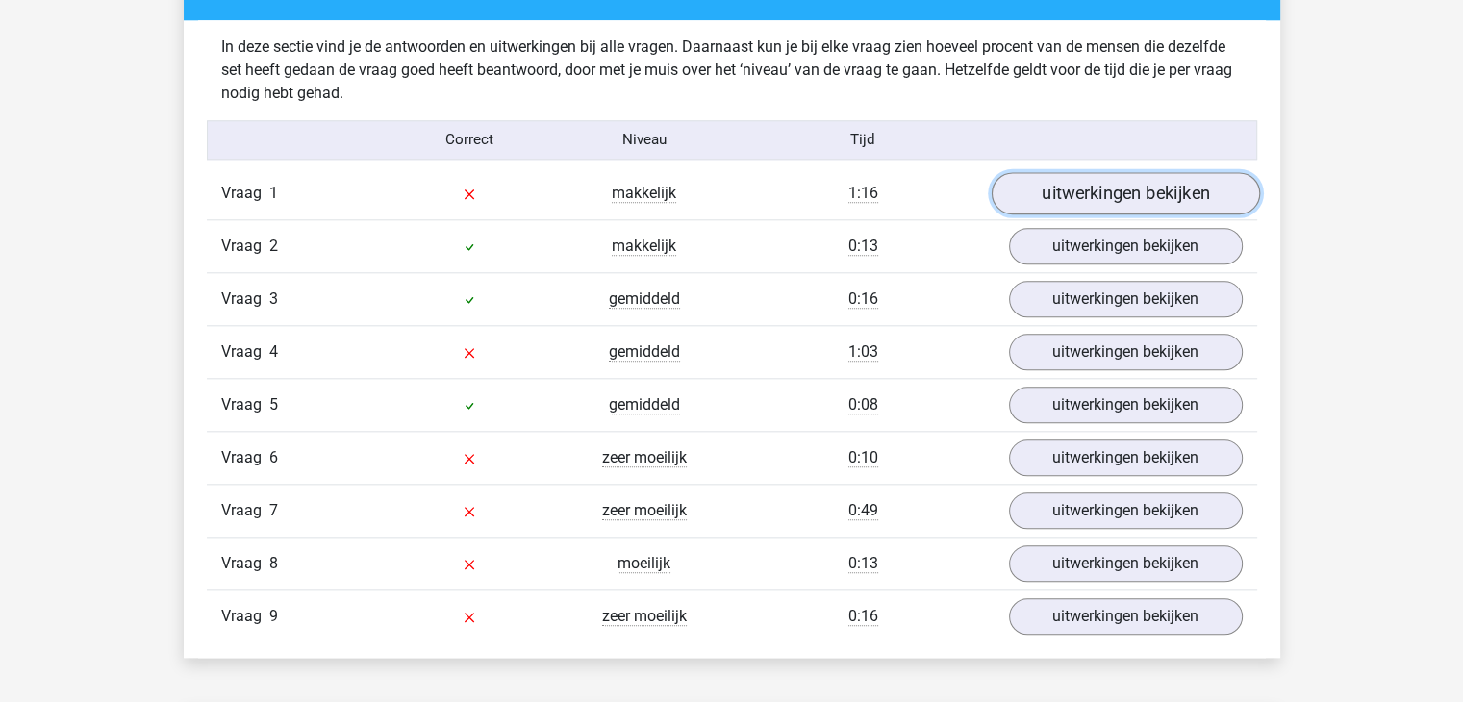
click at [1118, 186] on link "uitwerkingen bekijken" at bounding box center [1125, 193] width 268 height 42
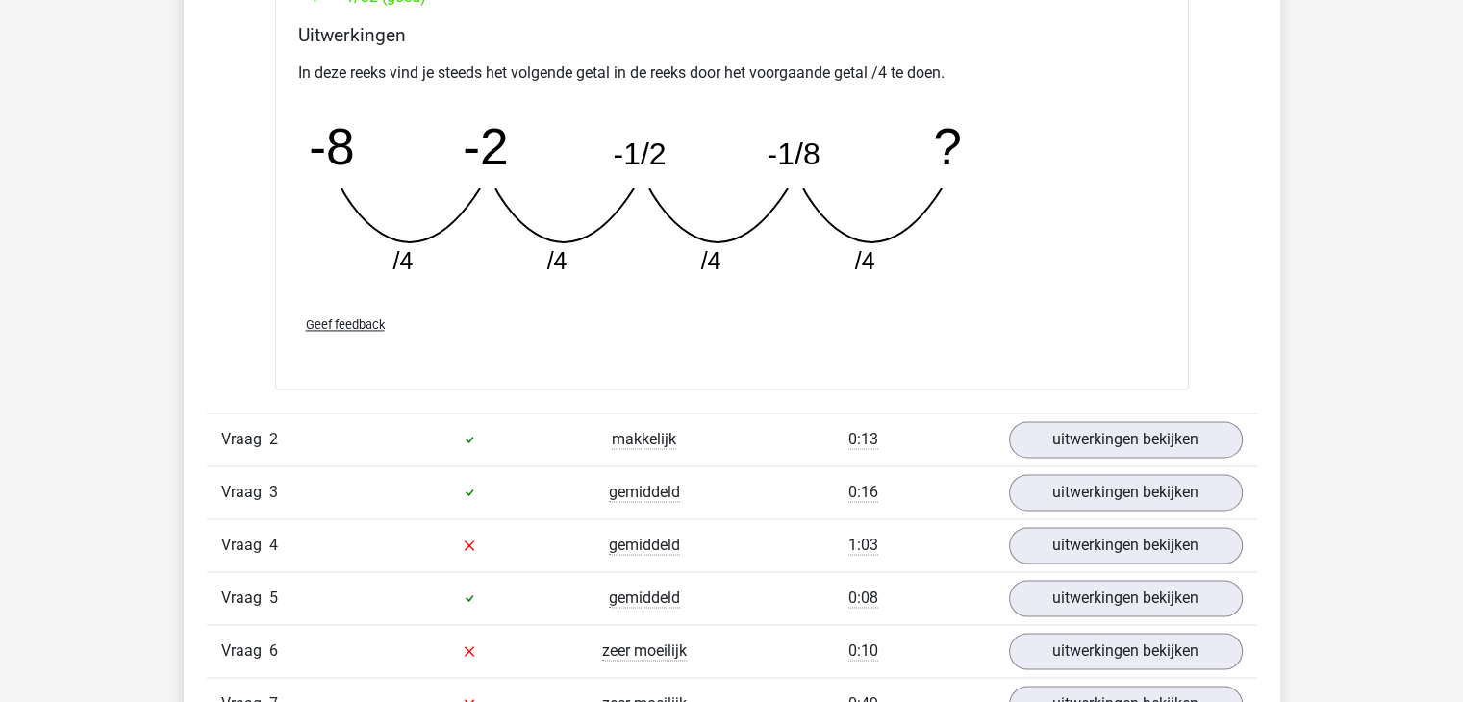
scroll to position [2796, 0]
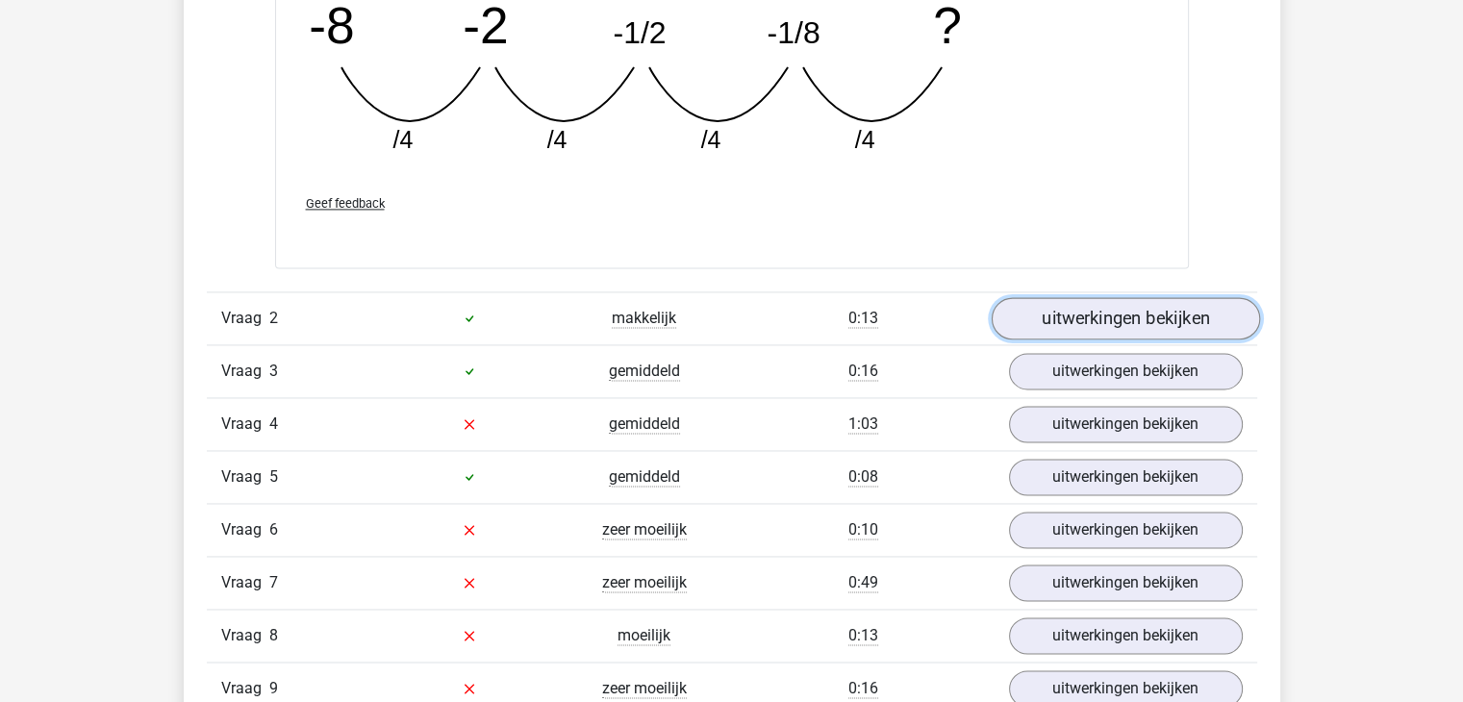
click at [1055, 328] on link "uitwerkingen bekijken" at bounding box center [1125, 318] width 268 height 42
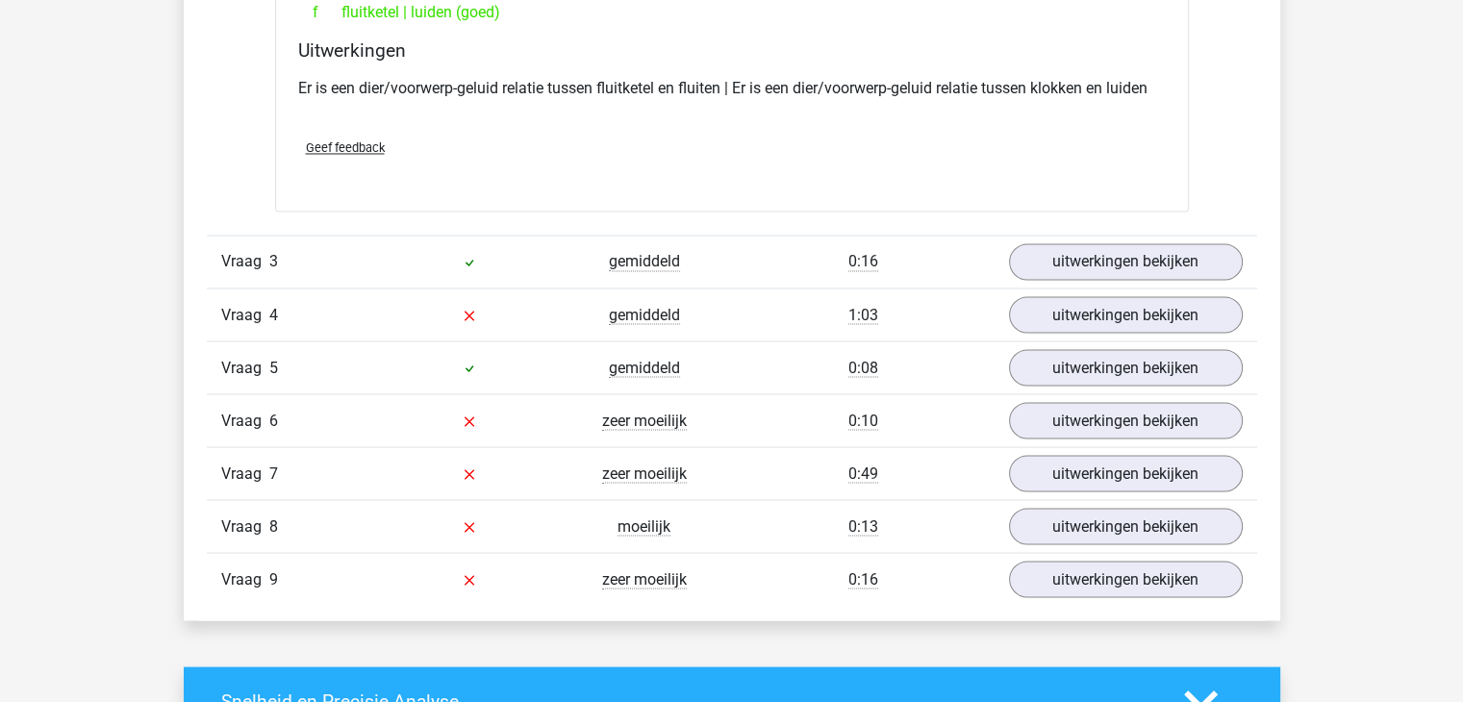
scroll to position [3340, 0]
click at [1072, 253] on link "uitwerkingen bekijken" at bounding box center [1125, 262] width 268 height 42
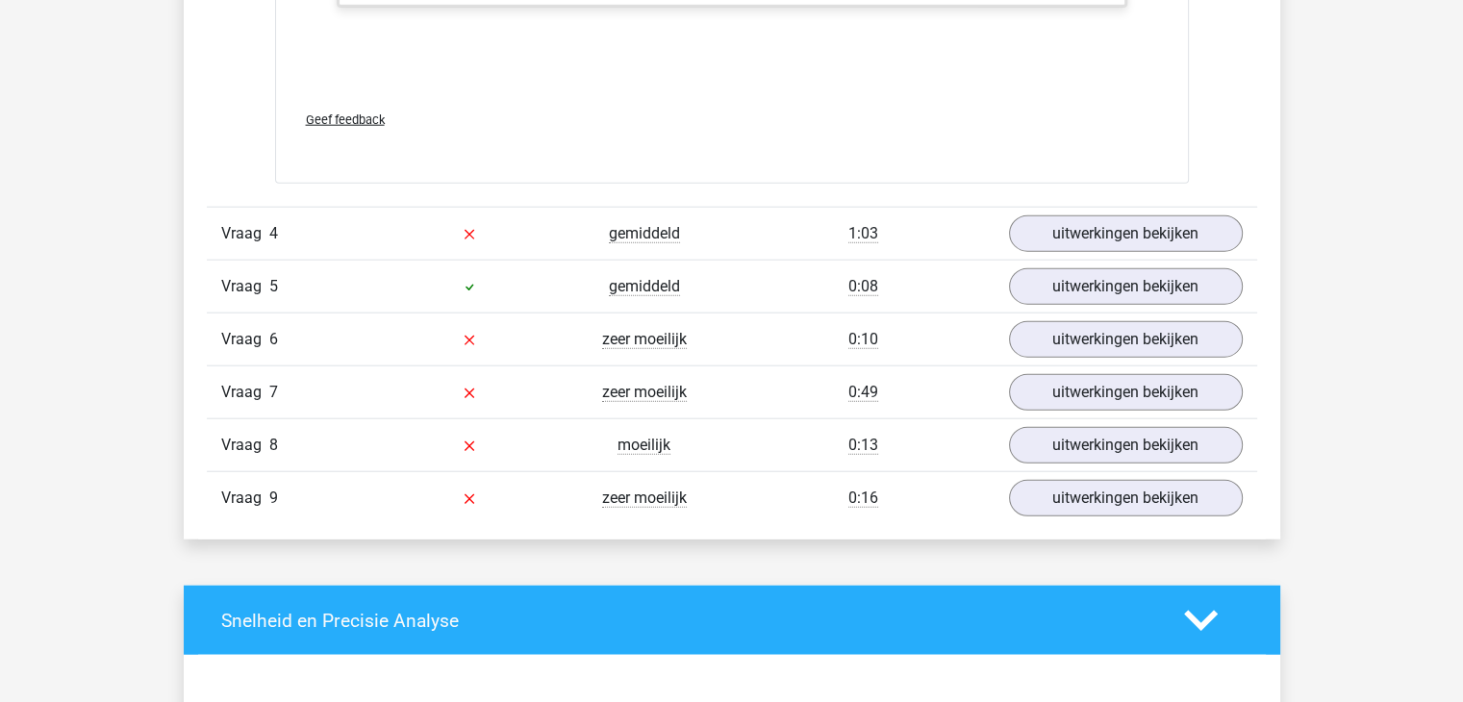
scroll to position [4676, 0]
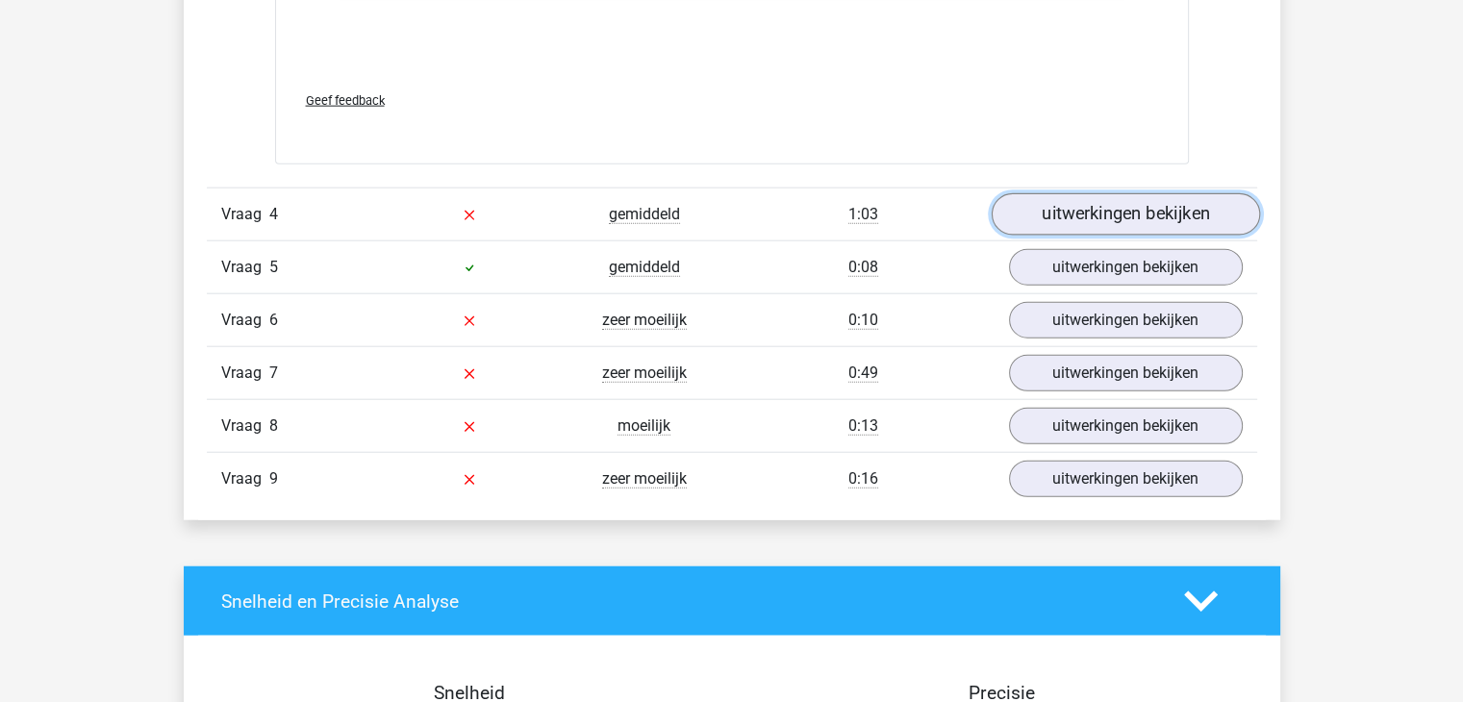
click at [1050, 220] on link "uitwerkingen bekijken" at bounding box center [1125, 214] width 268 height 42
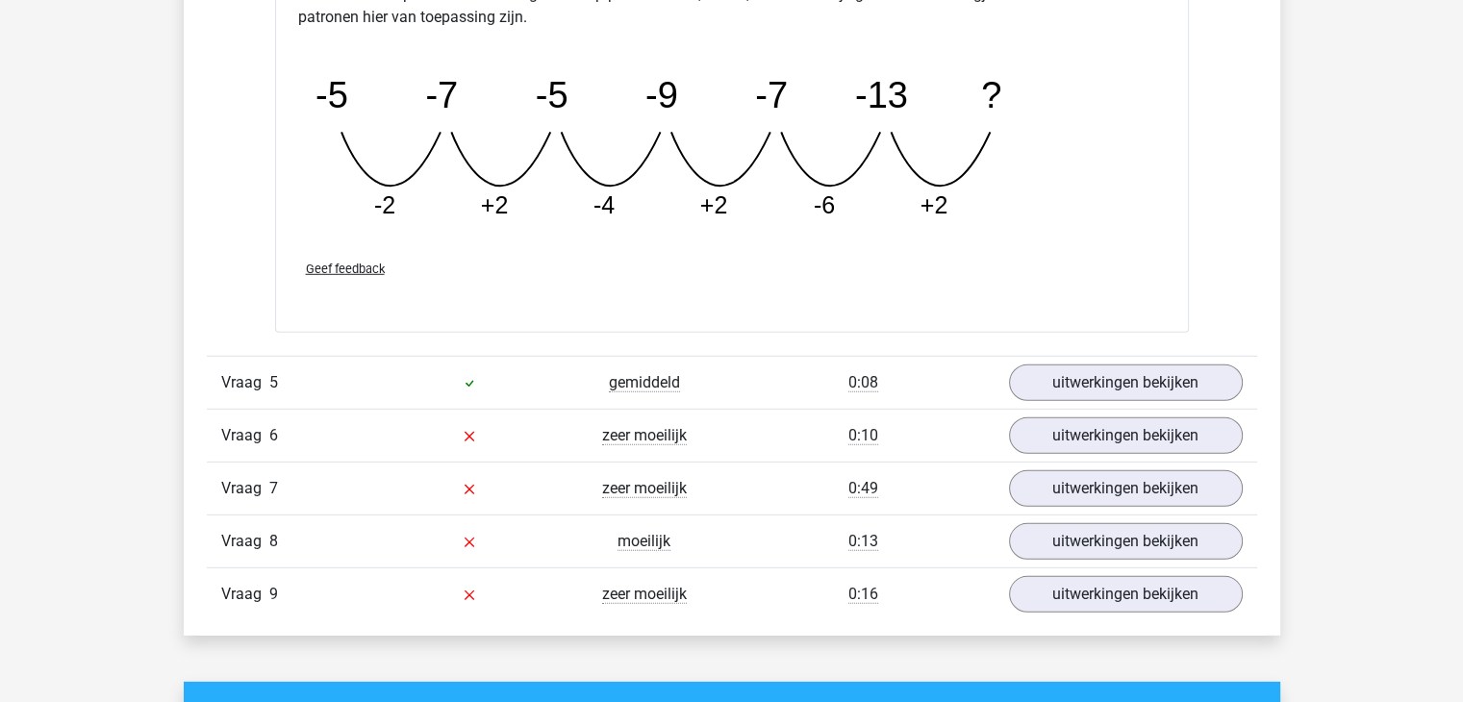
scroll to position [5522, 0]
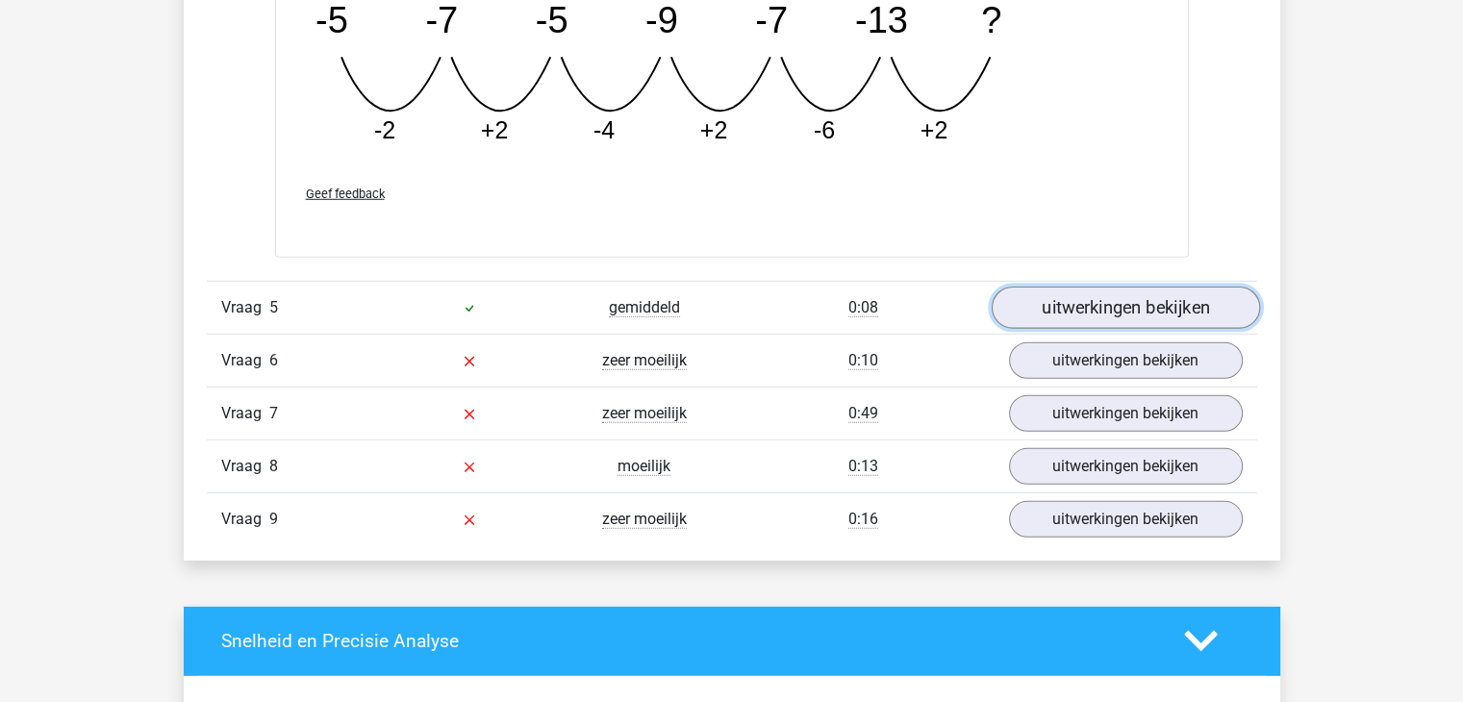
click at [1089, 313] on link "uitwerkingen bekijken" at bounding box center [1125, 308] width 268 height 42
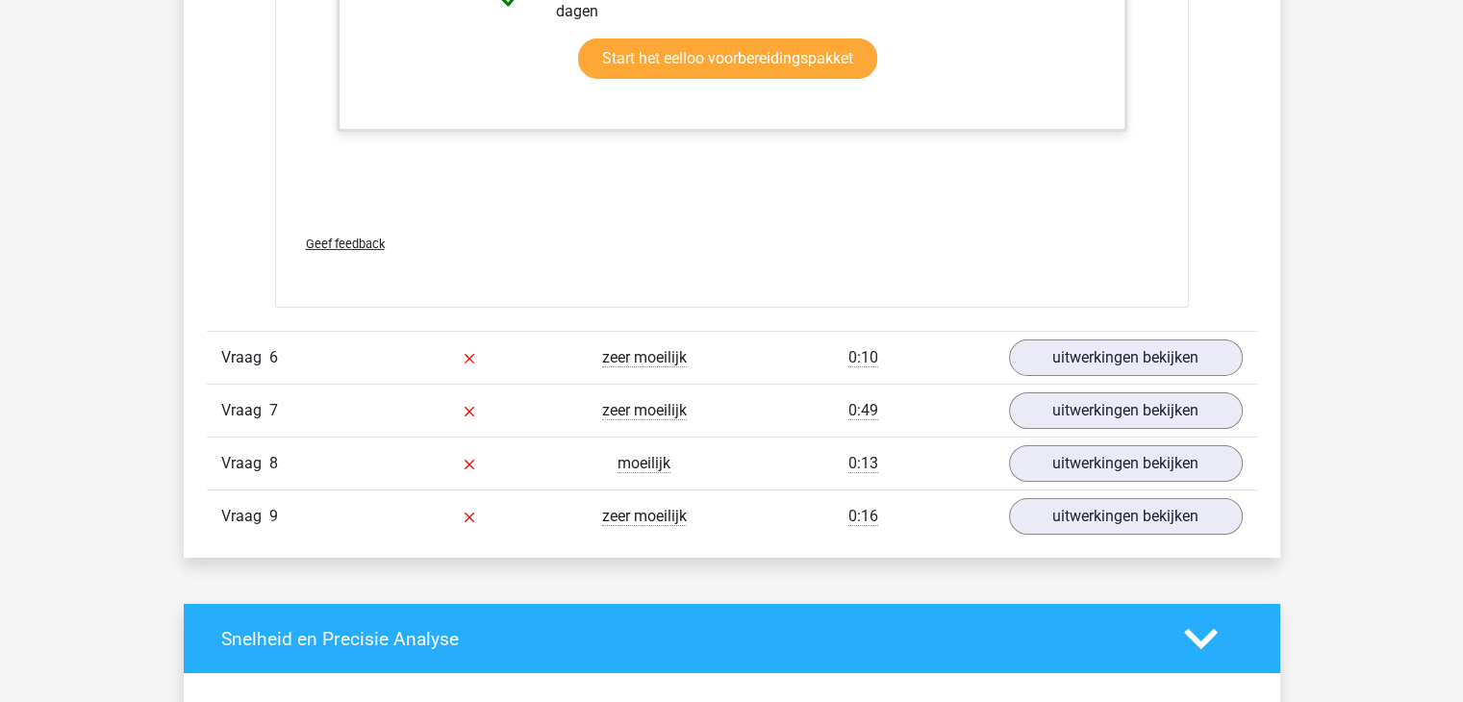
scroll to position [6491, 0]
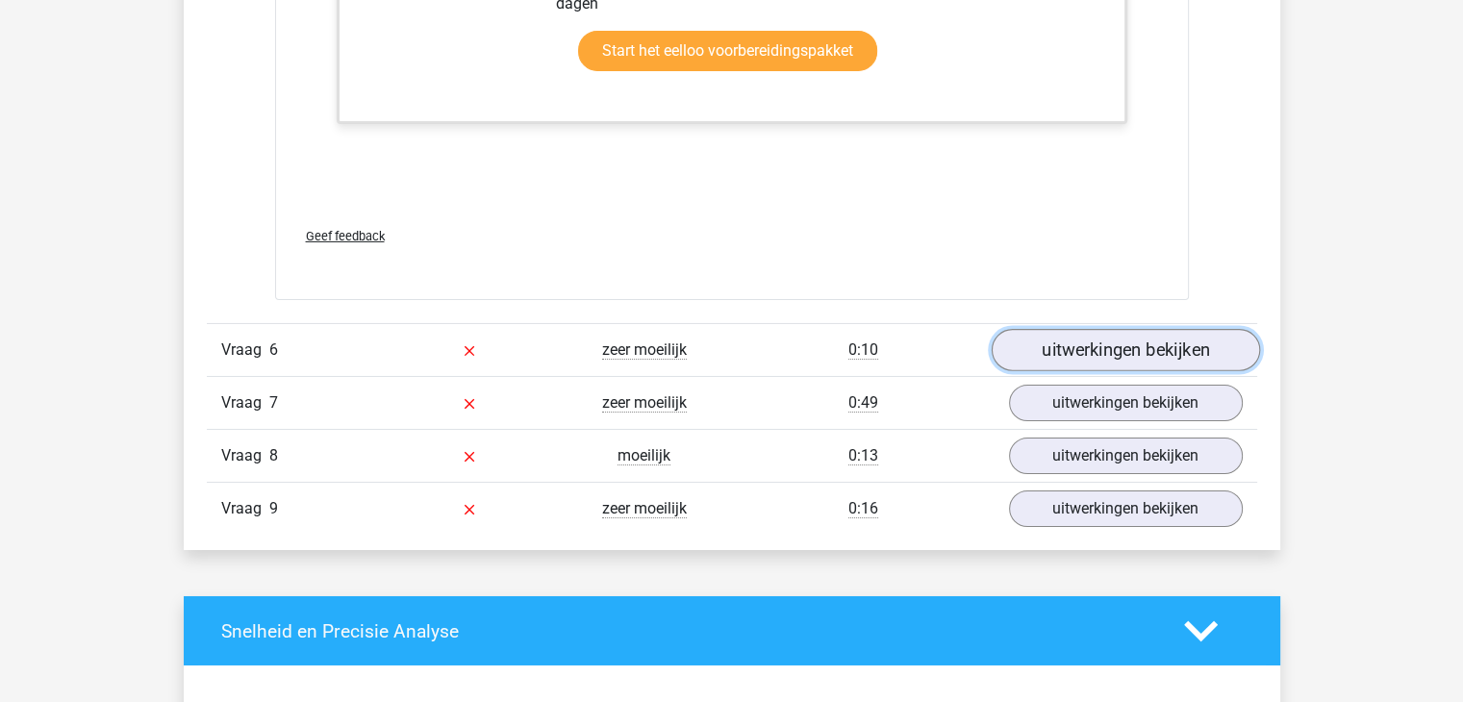
click at [1085, 356] on link "uitwerkingen bekijken" at bounding box center [1125, 350] width 268 height 42
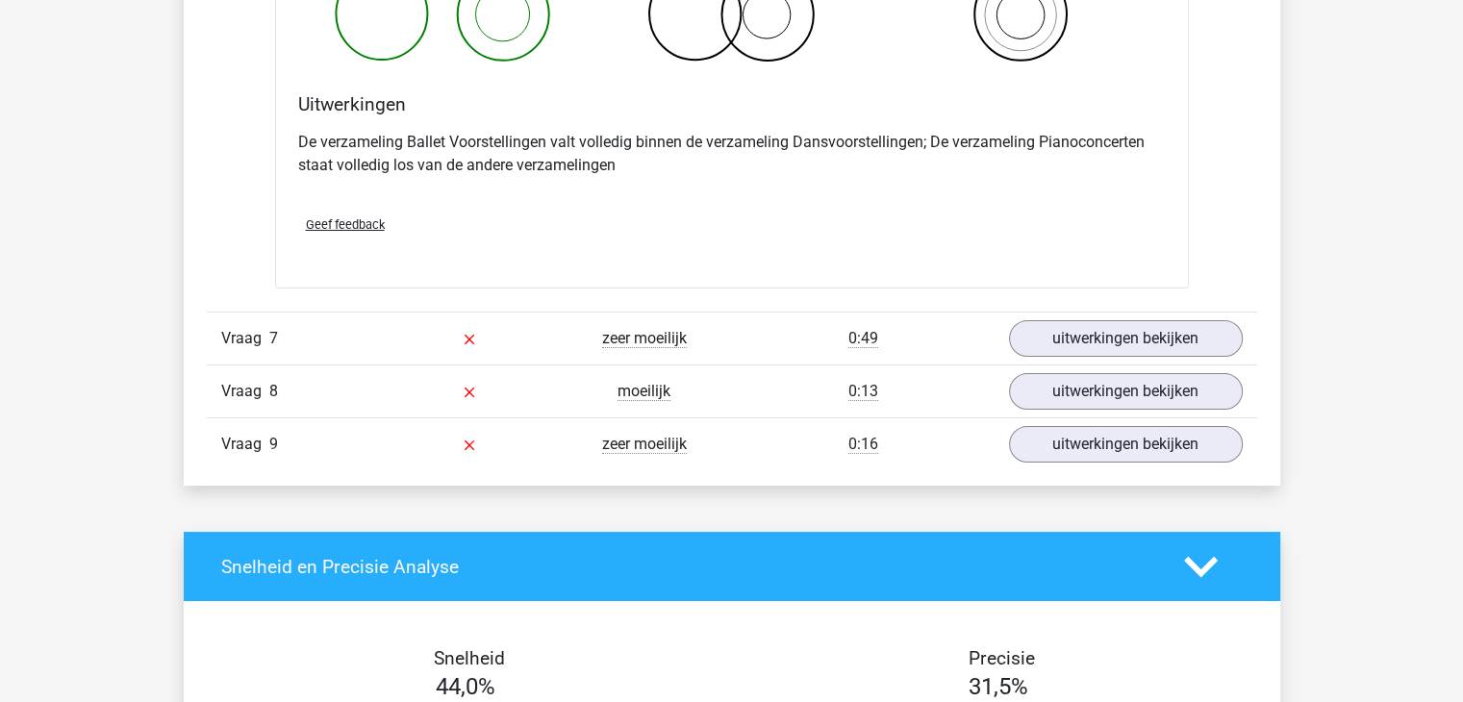
scroll to position [7348, 0]
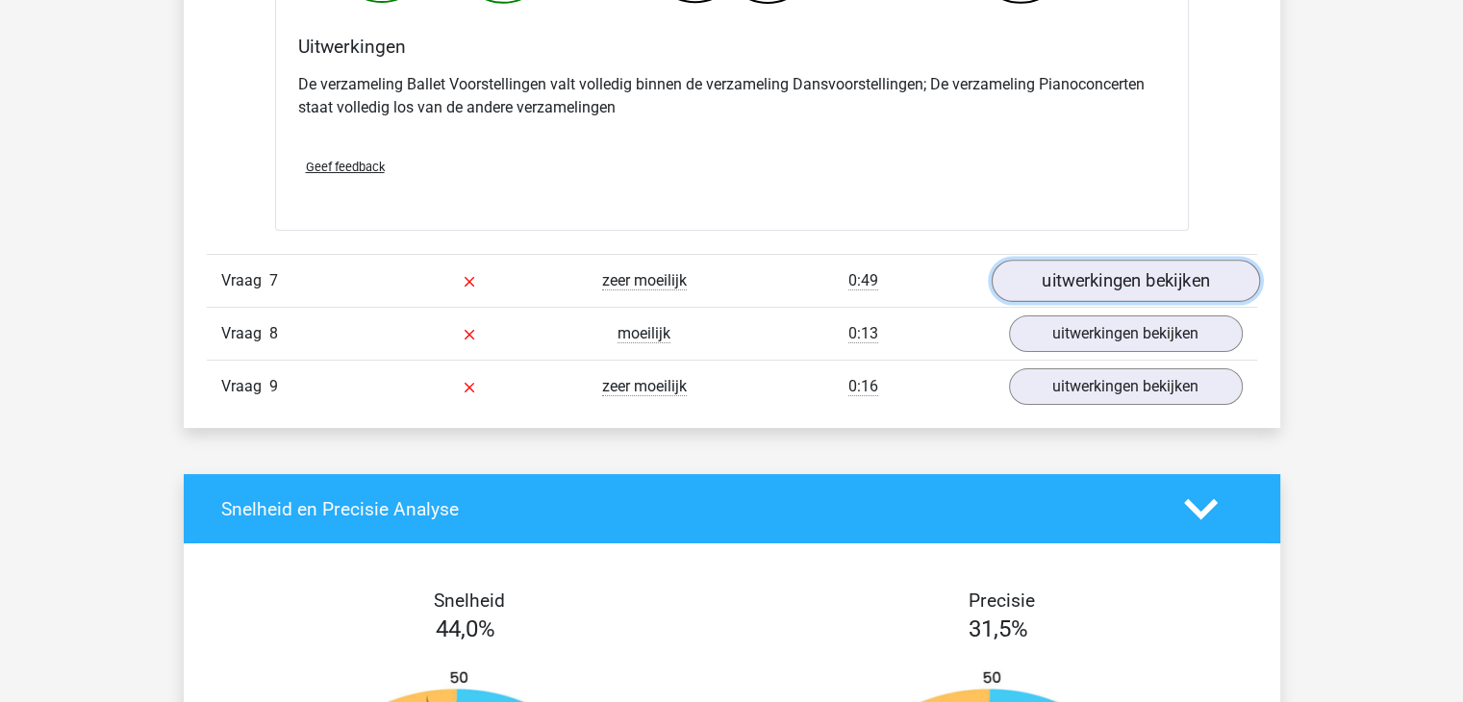
click at [1081, 261] on link "uitwerkingen bekijken" at bounding box center [1125, 281] width 268 height 42
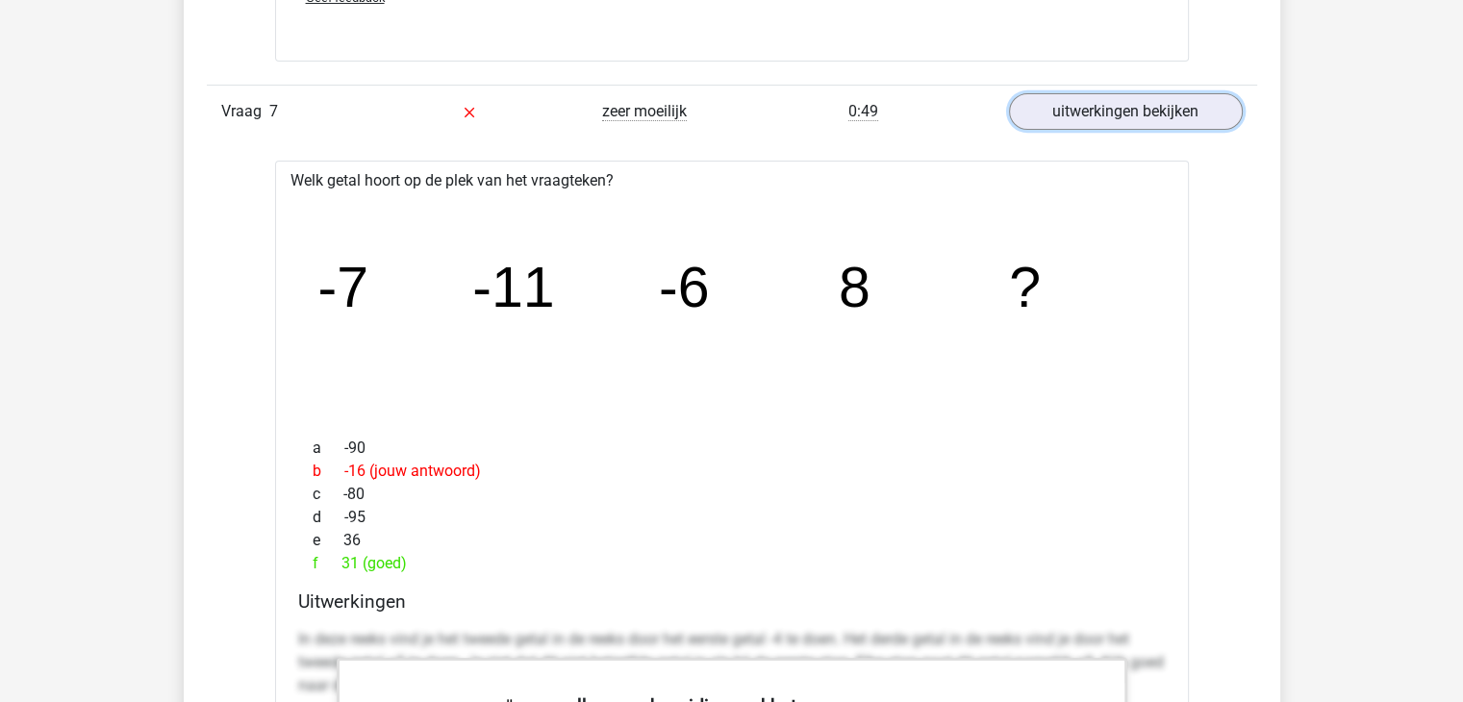
scroll to position [7516, 0]
click at [719, 311] on icon "image/svg+xml -7 -11 -6 8 ?" at bounding box center [732, 309] width 852 height 214
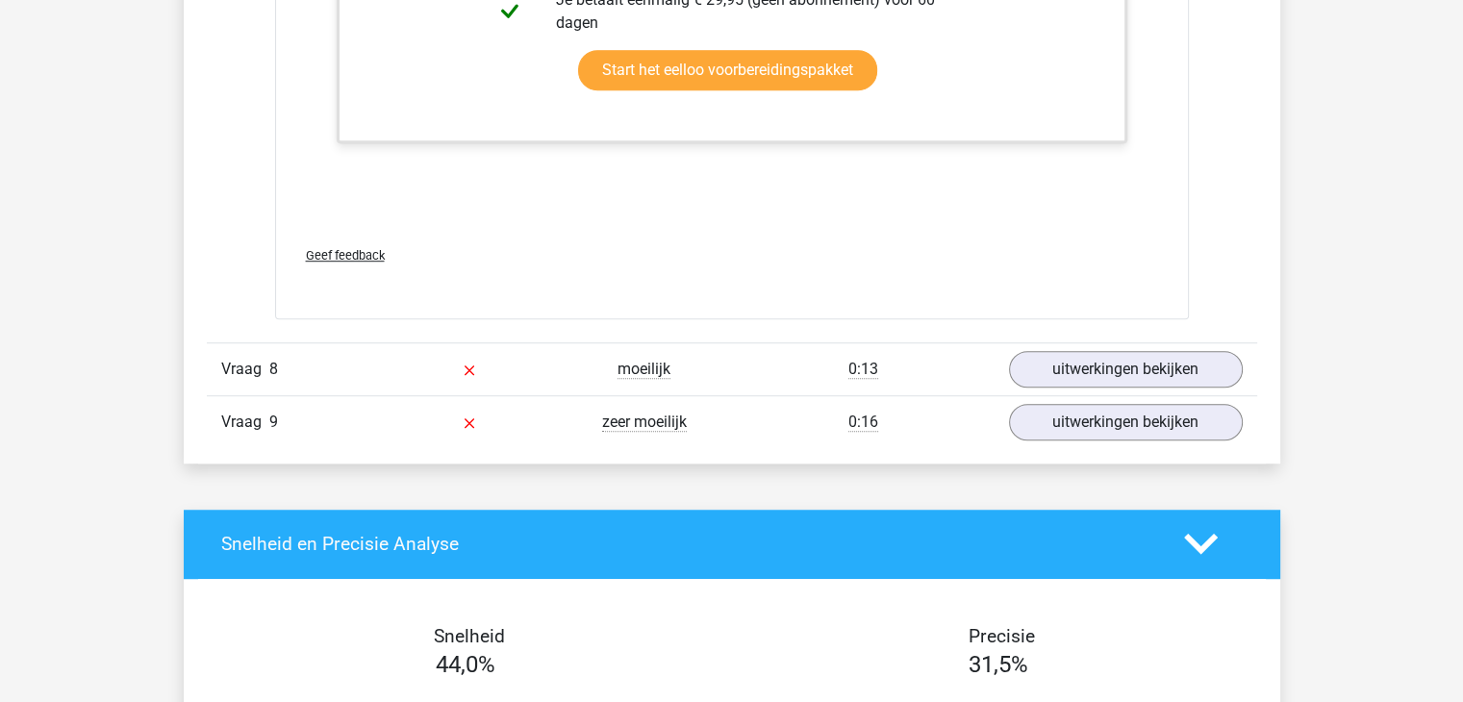
scroll to position [8555, 0]
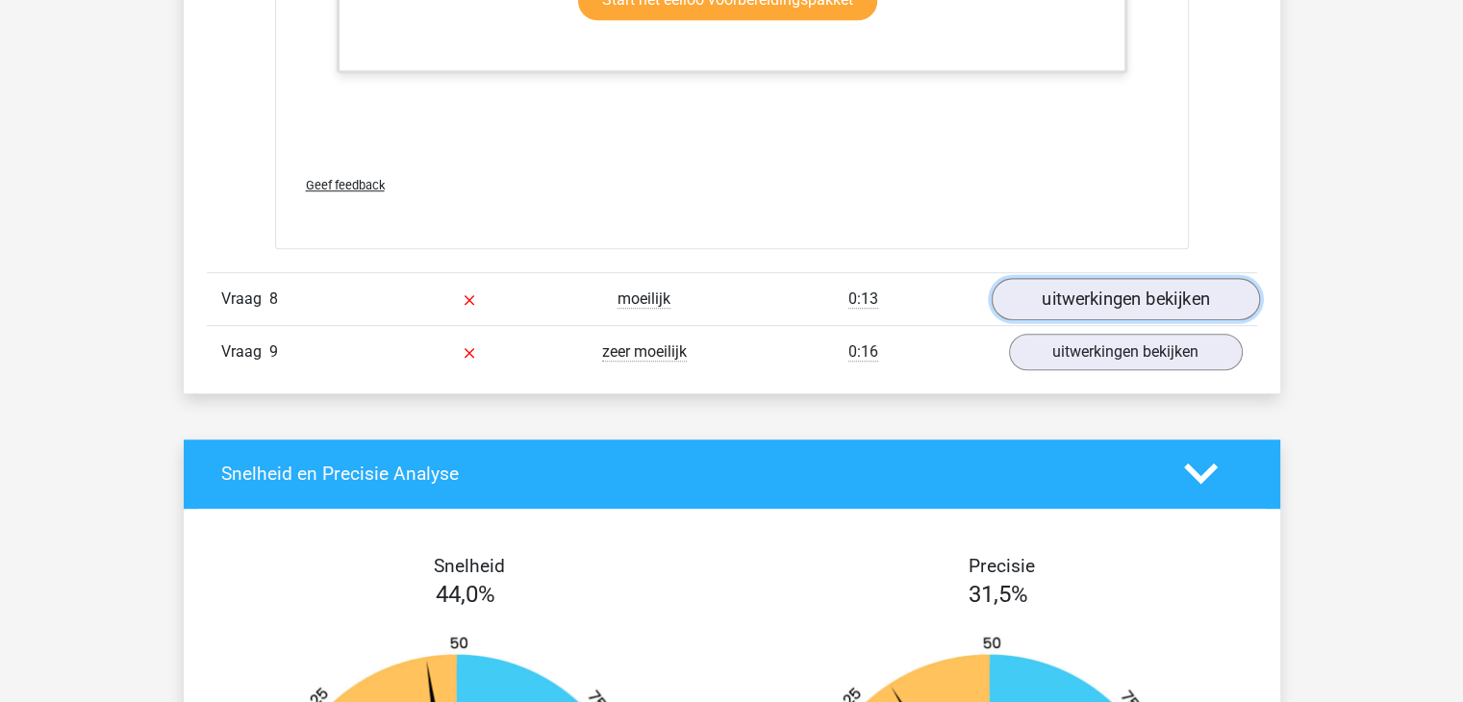
click at [1050, 290] on link "uitwerkingen bekijken" at bounding box center [1125, 299] width 268 height 42
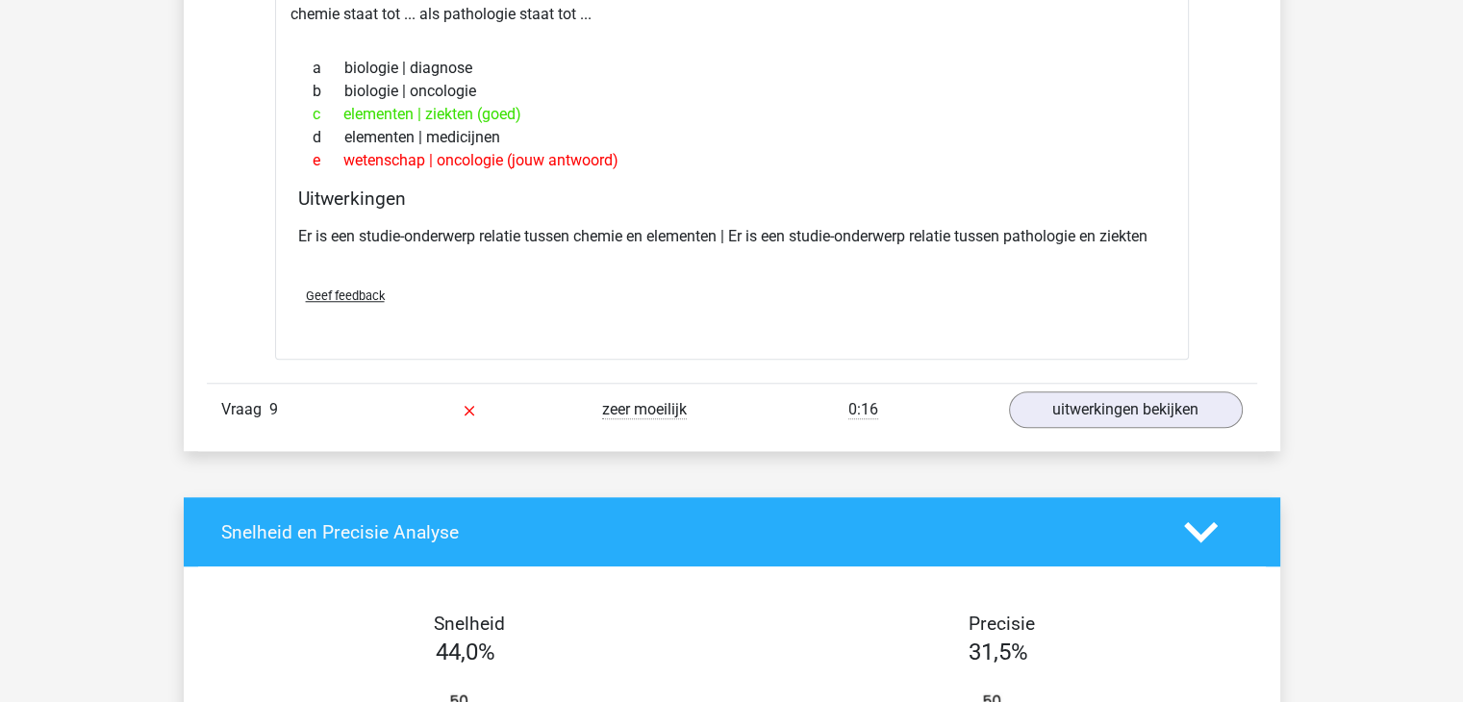
scroll to position [8909, 0]
click at [1132, 389] on link "uitwerkingen bekijken" at bounding box center [1125, 410] width 268 height 42
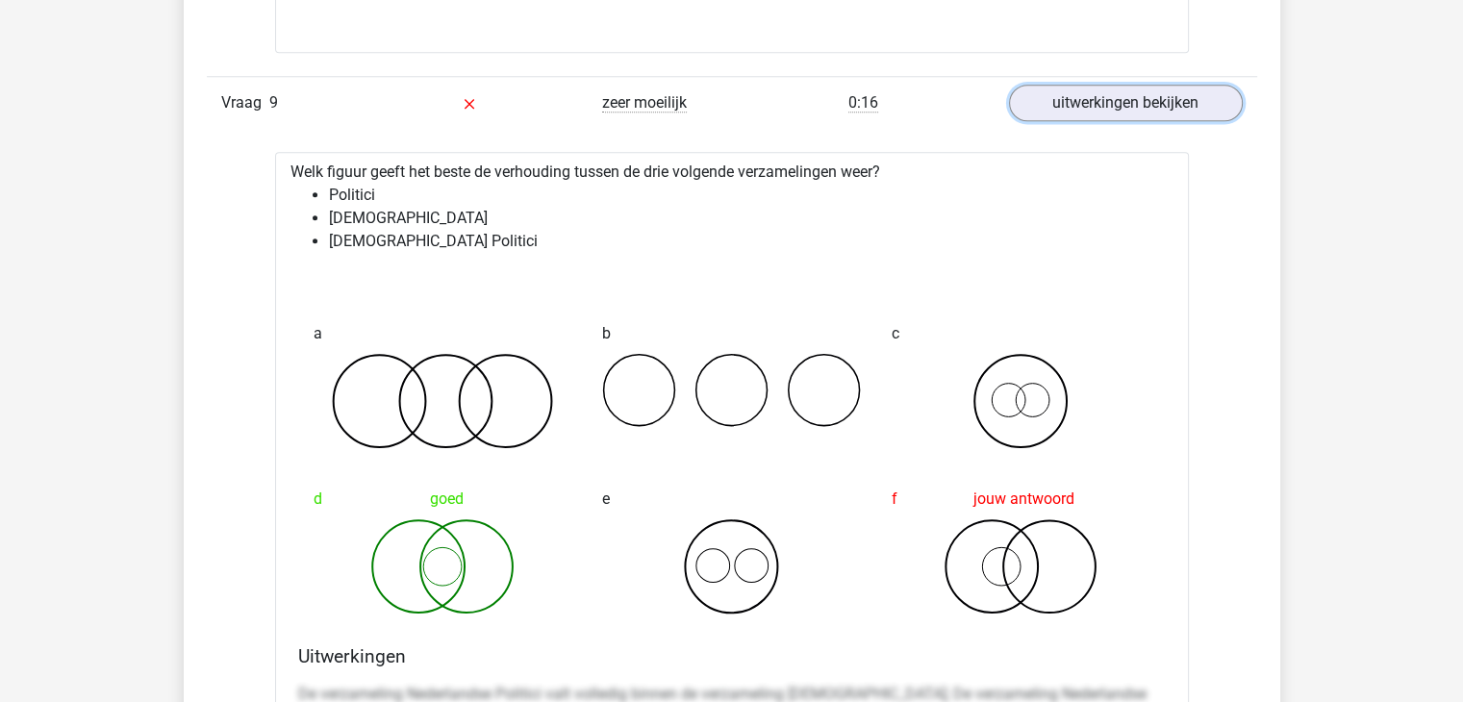
scroll to position [9174, 0]
